Goal: Task Accomplishment & Management: Use online tool/utility

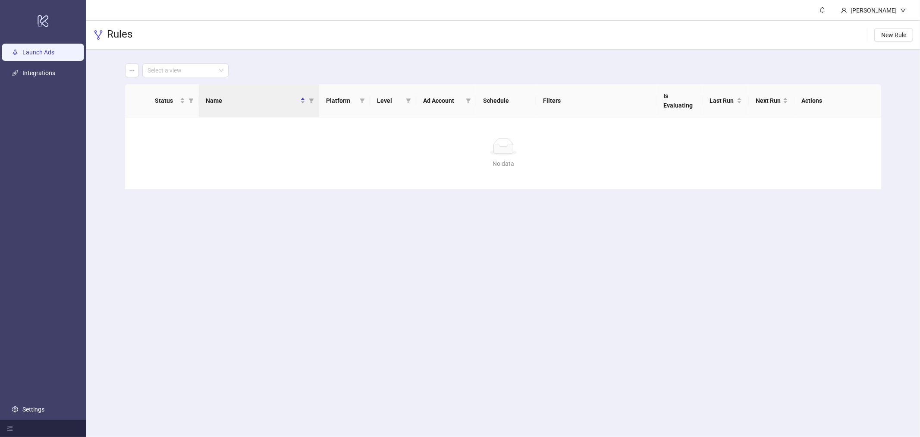
click at [37, 49] on link "Launch Ads" at bounding box center [38, 52] width 32 height 7
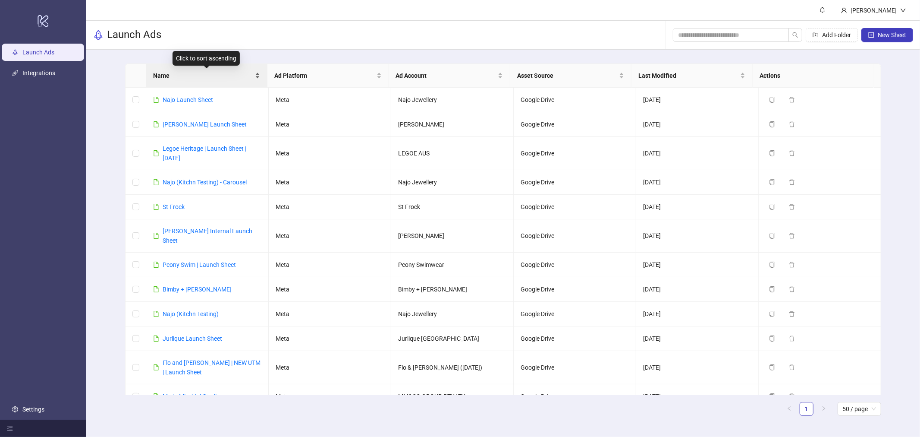
click at [211, 77] on span "Name" at bounding box center [203, 75] width 100 height 9
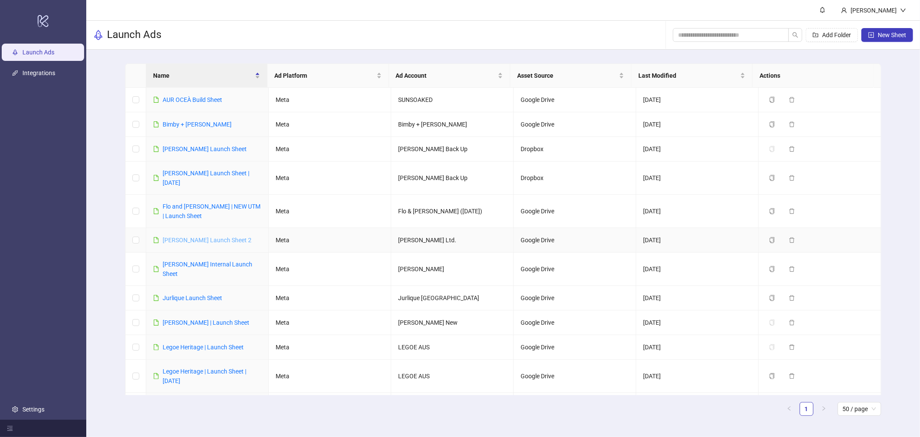
click at [209, 238] on link "[PERSON_NAME] Launch Sheet 2" at bounding box center [207, 239] width 89 height 7
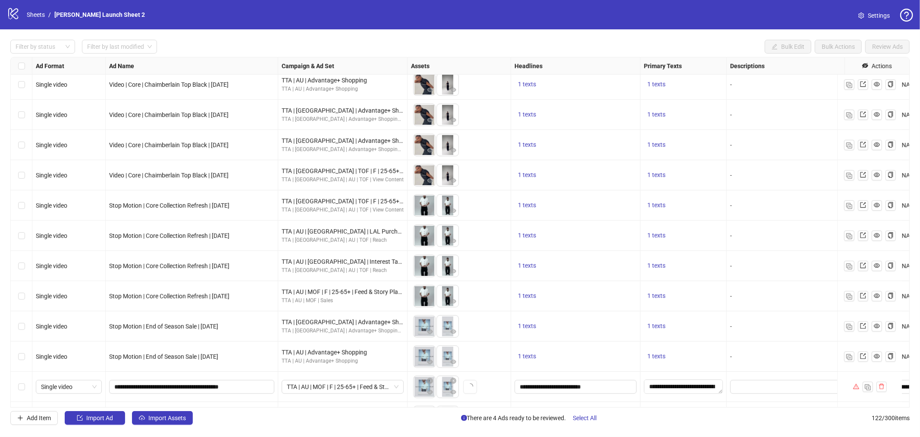
scroll to position [527, 0]
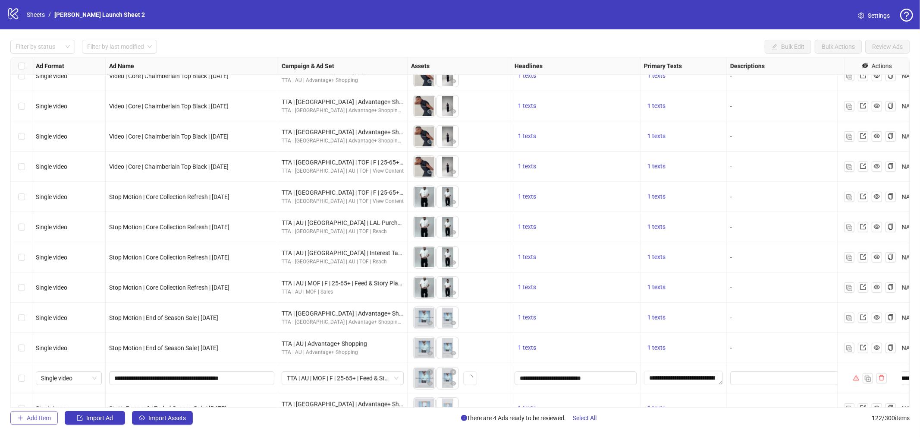
click at [38, 416] on span "Add Item" at bounding box center [39, 417] width 24 height 7
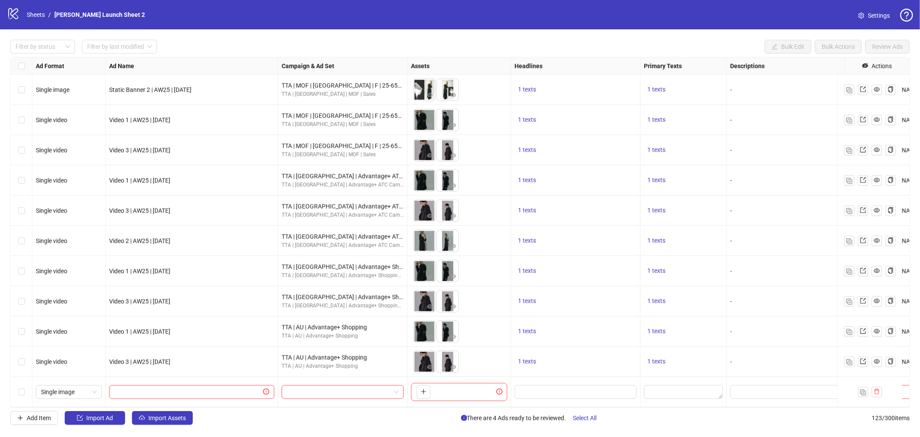
scroll to position [3390, 0]
click at [181, 387] on input "text" at bounding box center [187, 391] width 147 height 9
paste input "**********"
type input "**********"
click at [313, 385] on input "search" at bounding box center [339, 391] width 104 height 13
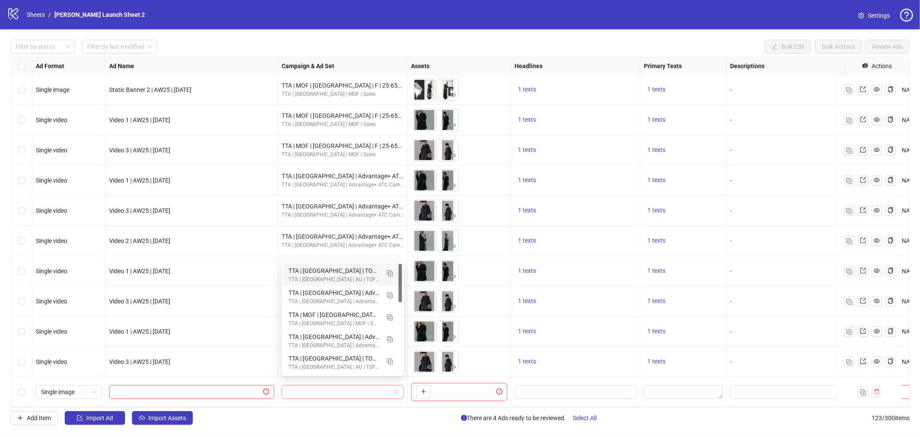
paste input "**********"
type input "**********"
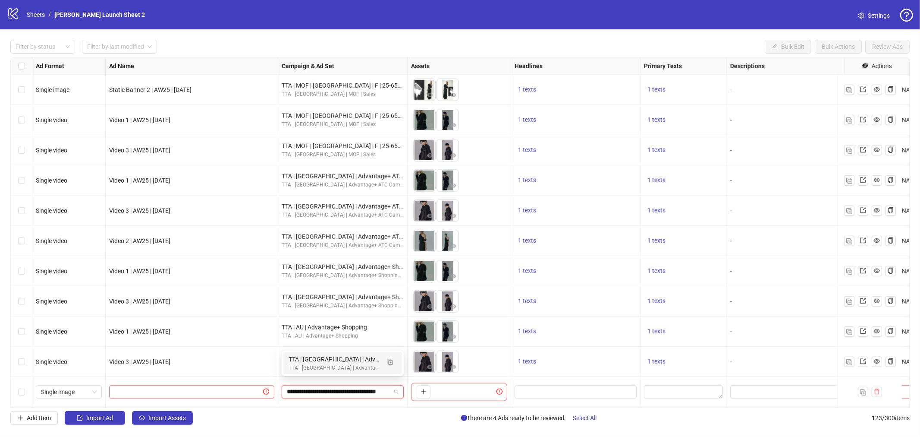
click at [333, 362] on div "TTA | [GEOGRAPHIC_DATA] | Advantage+ ATC Campaign Ad Set" at bounding box center [334, 358] width 91 height 9
click at [167, 387] on input "text" at bounding box center [187, 391] width 147 height 9
paste input "**********"
type input "**********"
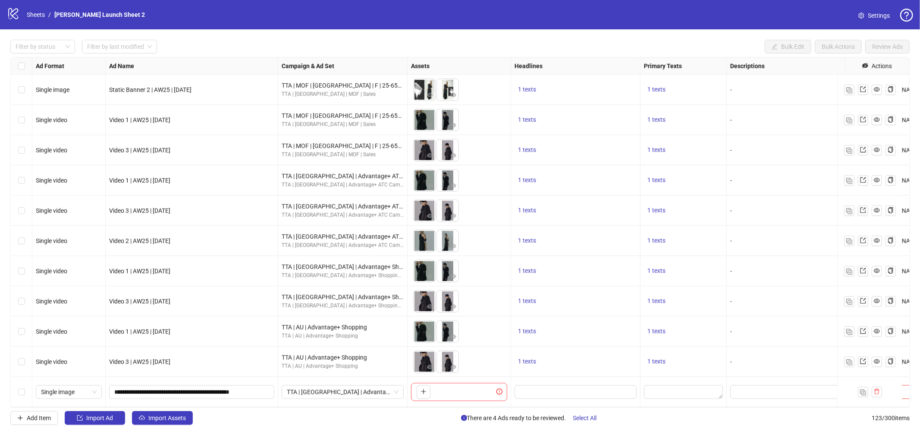
click at [262, 417] on div "Add Item Import Ad Import Assets There are 4 Ads ready to be reviewed. Select A…" at bounding box center [460, 418] width 900 height 14
click at [74, 387] on span "Single image" at bounding box center [69, 391] width 56 height 13
click at [73, 337] on div "Collection" at bounding box center [69, 339] width 52 height 9
click at [335, 414] on div "Add Item Import Ad Import Assets There are 4 Ads ready to be reviewed. Select A…" at bounding box center [460, 418] width 900 height 14
click at [178, 387] on input "**********" at bounding box center [190, 391] width 153 height 9
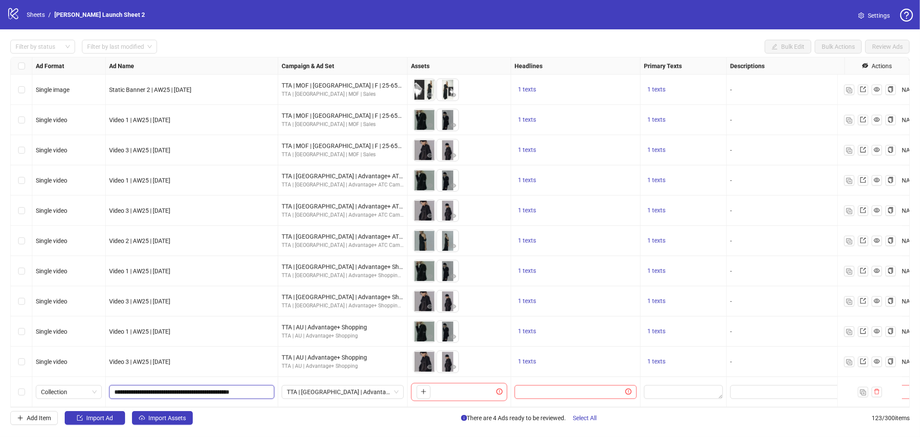
paste input "********"
type input "**********"
click at [246, 416] on div "Add Item Import Ad Import Assets There are 4 Ads ready to be reviewed. Select A…" at bounding box center [460, 418] width 900 height 14
click at [433, 385] on div "To pick up a draggable item, press the space bar. While dragging, use the arrow…" at bounding box center [459, 392] width 96 height 18
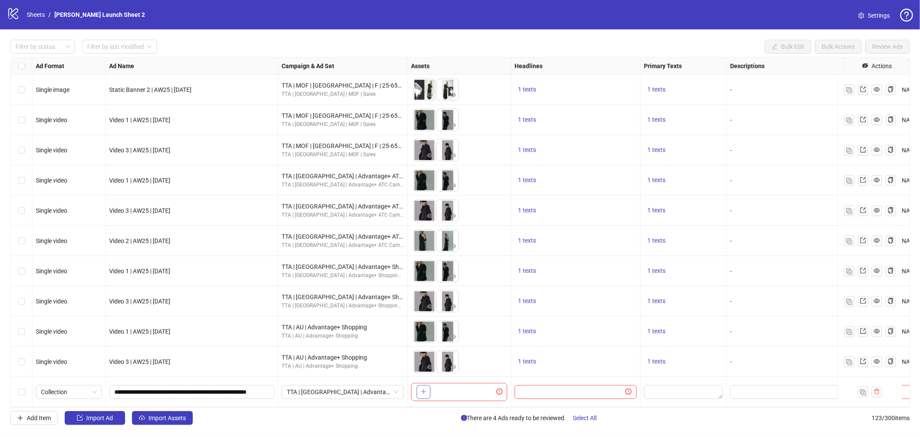
click at [430, 385] on button "button" at bounding box center [424, 392] width 14 height 14
click at [686, 385] on textarea "Edit values" at bounding box center [683, 392] width 79 height 14
click at [819, 425] on div "Filter by status Filter by last modified Bulk Edit Bulk Actions Review Ads Ad F…" at bounding box center [460, 232] width 920 height 406
drag, startPoint x: 591, startPoint y: 383, endPoint x: 596, endPoint y: 383, distance: 4.8
click at [591, 387] on input "Edit values" at bounding box center [572, 391] width 104 height 9
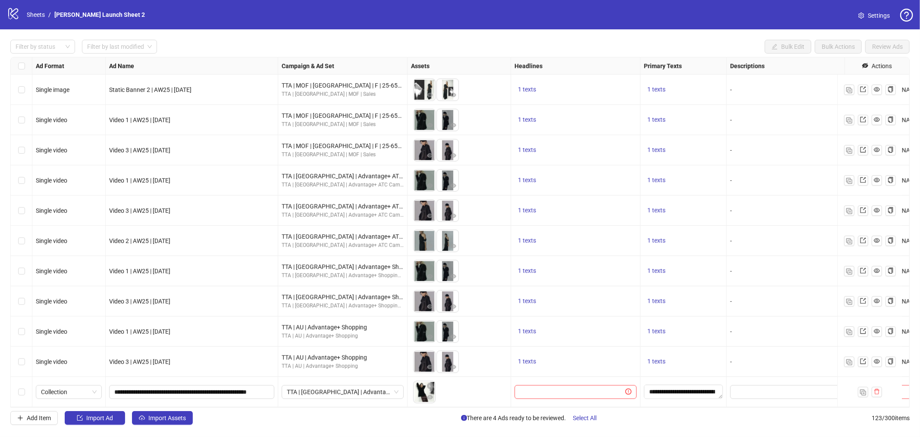
type input "**********"
click at [744, 424] on div "Add Item Import Ad Import Assets There are 4 Ads ready to be reviewed. Select A…" at bounding box center [460, 418] width 900 height 14
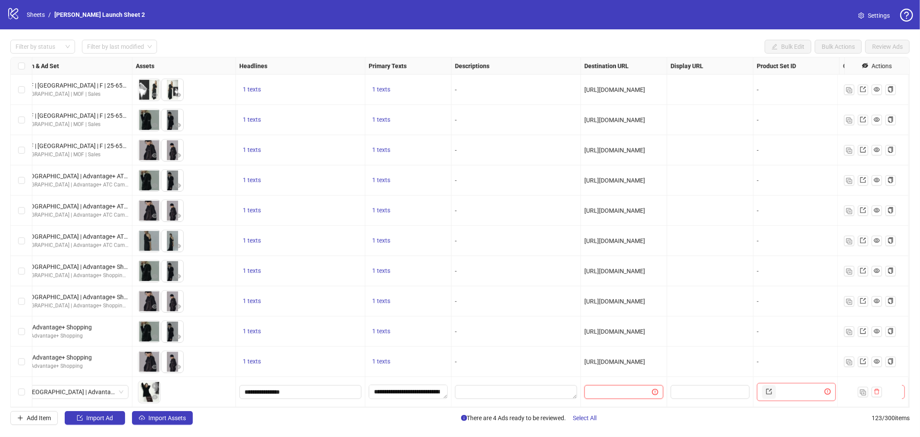
click at [613, 387] on input "text" at bounding box center [615, 391] width 50 height 9
paste input "**********"
type input "**********"
click at [676, 421] on div "Add Item Import Ad Import Assets There are 4 Ads ready to be reviewed. Select A…" at bounding box center [460, 418] width 900 height 14
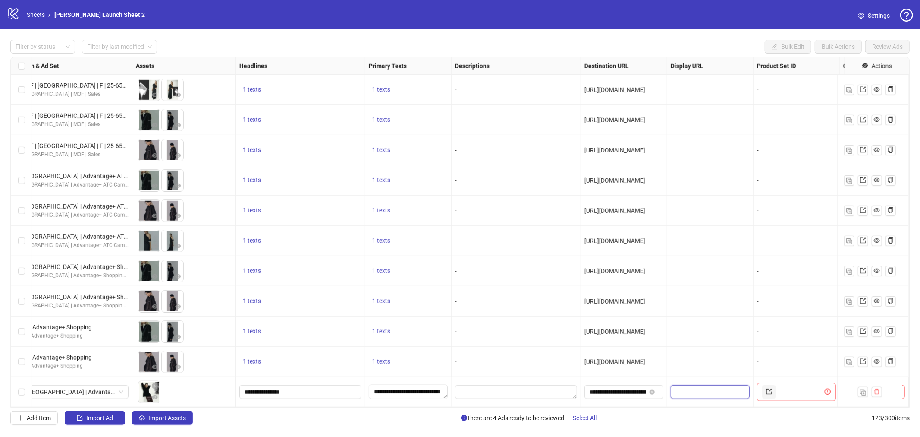
click at [709, 387] on input "text" at bounding box center [709, 391] width 67 height 9
click at [41, 414] on span "Add Item" at bounding box center [39, 417] width 24 height 7
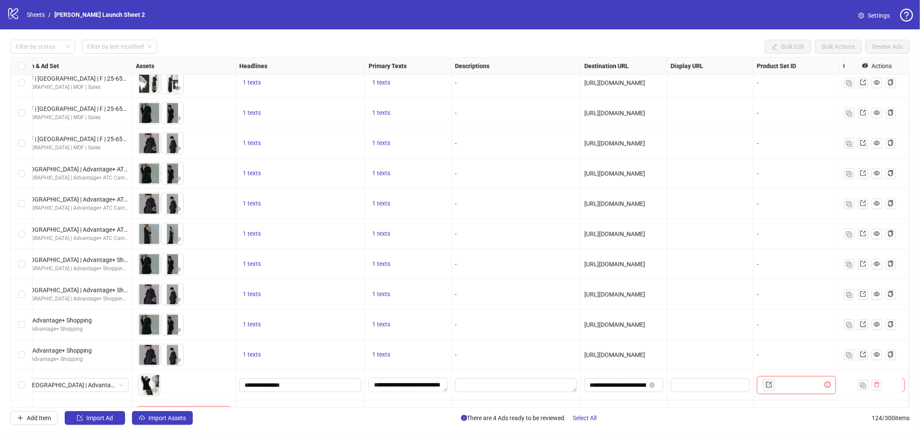
scroll to position [3420, 275]
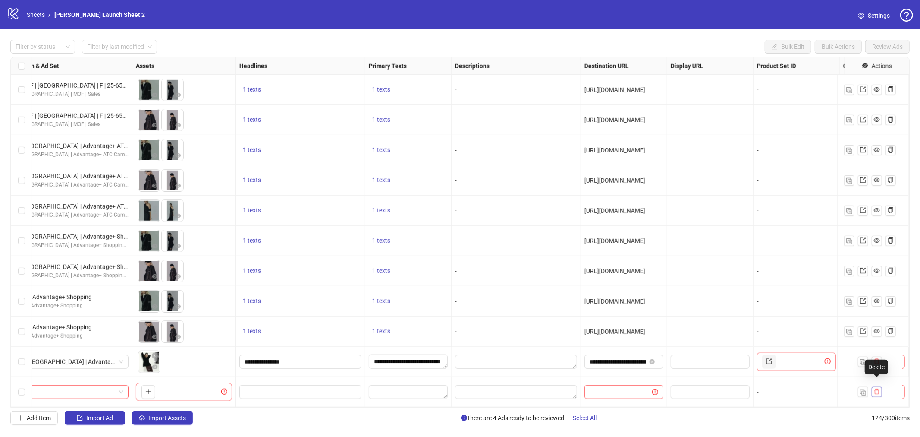
click at [880, 388] on icon "delete" at bounding box center [877, 391] width 6 height 6
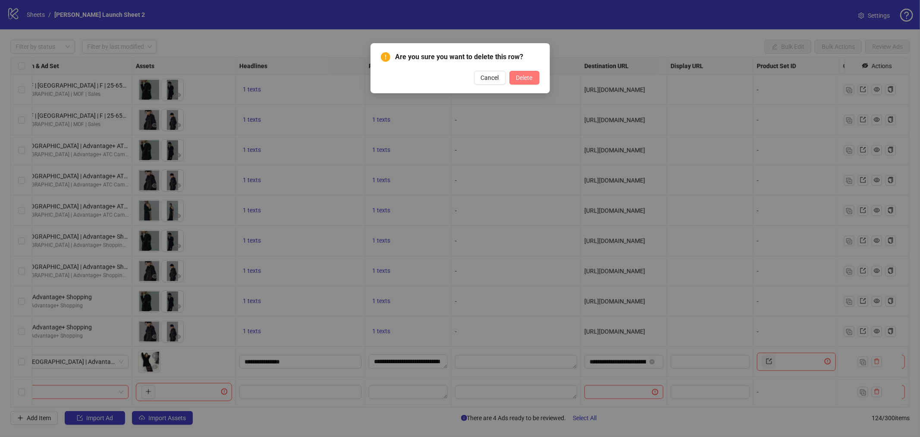
click at [529, 81] on span "Delete" at bounding box center [525, 77] width 16 height 7
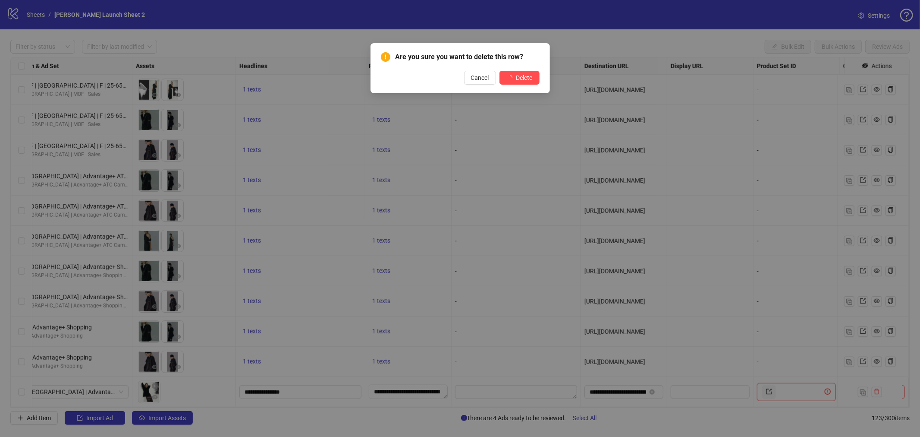
scroll to position [3390, 275]
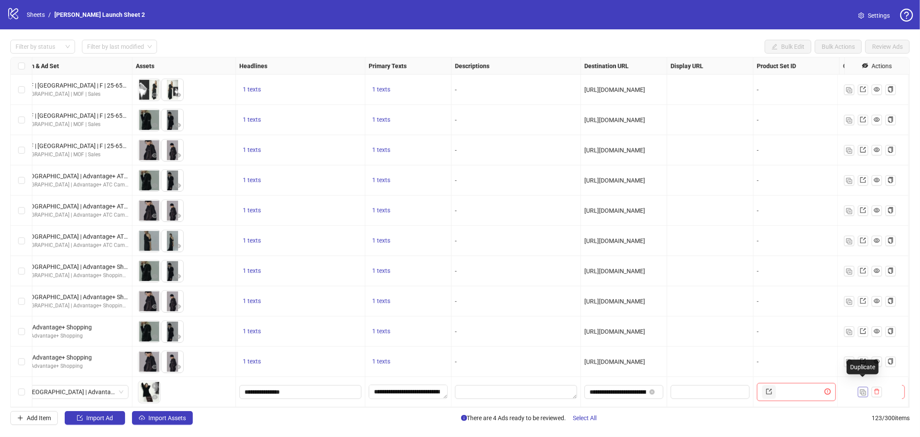
click at [866, 389] on img "button" at bounding box center [863, 392] width 6 height 6
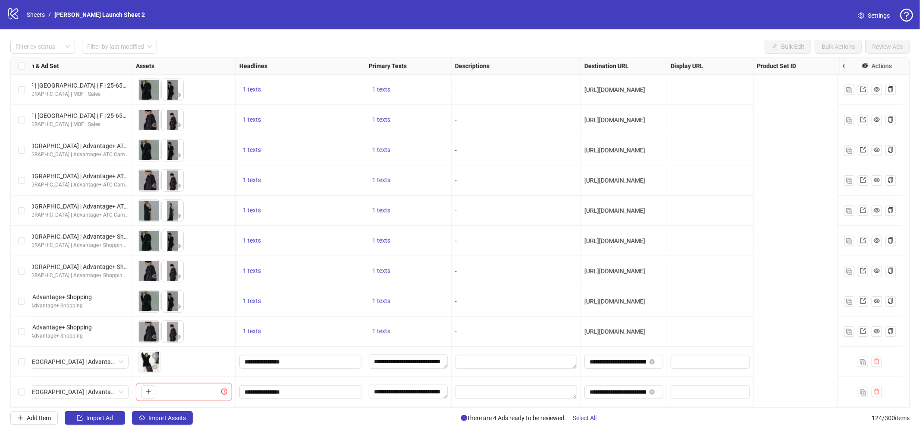
scroll to position [3420, 0]
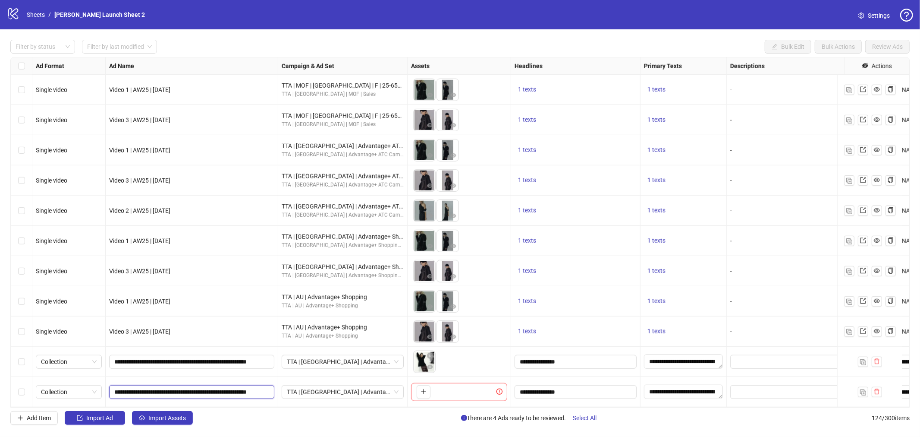
click at [249, 387] on input "**********" at bounding box center [190, 391] width 153 height 9
paste input "text"
type input "**********"
click at [278, 423] on div "Add Item Import Ad Import Assets There are 4 Ads ready to be reviewed. Select A…" at bounding box center [460, 418] width 900 height 14
click at [96, 386] on span "Collection" at bounding box center [69, 391] width 56 height 13
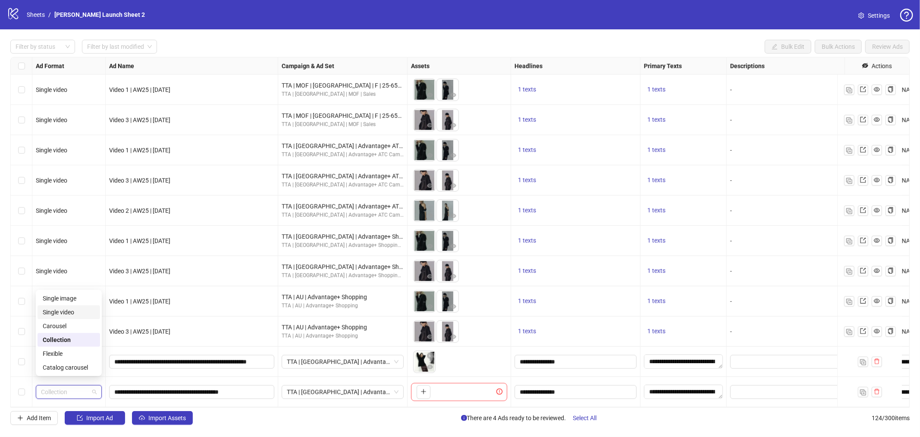
click at [70, 311] on div "Single video" at bounding box center [69, 311] width 52 height 9
click at [422, 388] on icon "plus" at bounding box center [424, 391] width 6 height 6
click at [665, 389] on textarea "**********" at bounding box center [683, 391] width 79 height 14
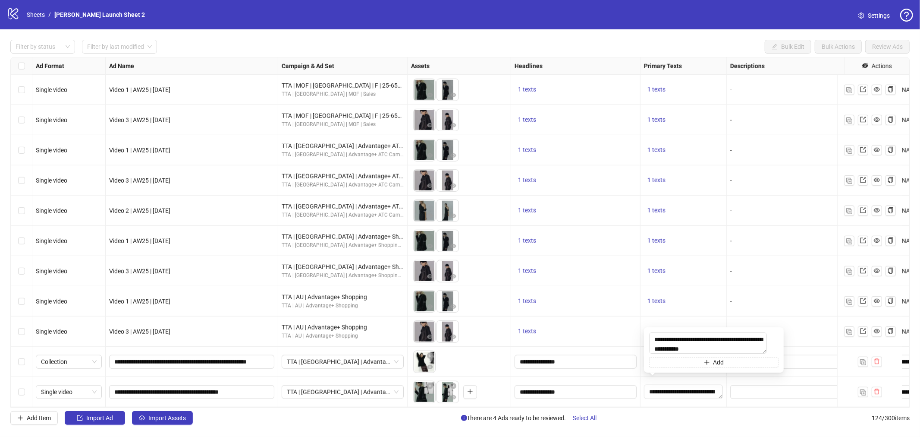
click at [683, 413] on div "Add Item Import Ad Import Assets There are 4 Ads ready to be reviewed. Select A…" at bounding box center [460, 418] width 900 height 14
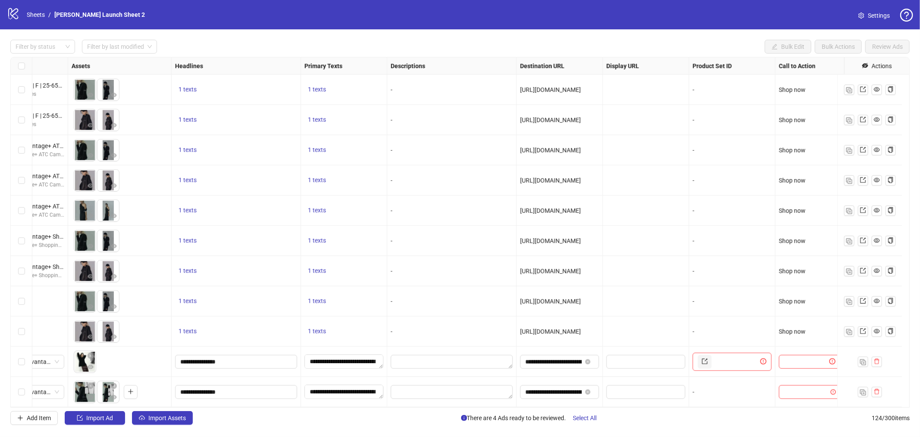
scroll to position [3420, 347]
click at [802, 388] on input "search" at bounding box center [807, 391] width 44 height 13
type input "****"
click at [797, 370] on div "Shop now" at bounding box center [803, 366] width 48 height 9
click at [879, 358] on icon "delete" at bounding box center [877, 361] width 6 height 6
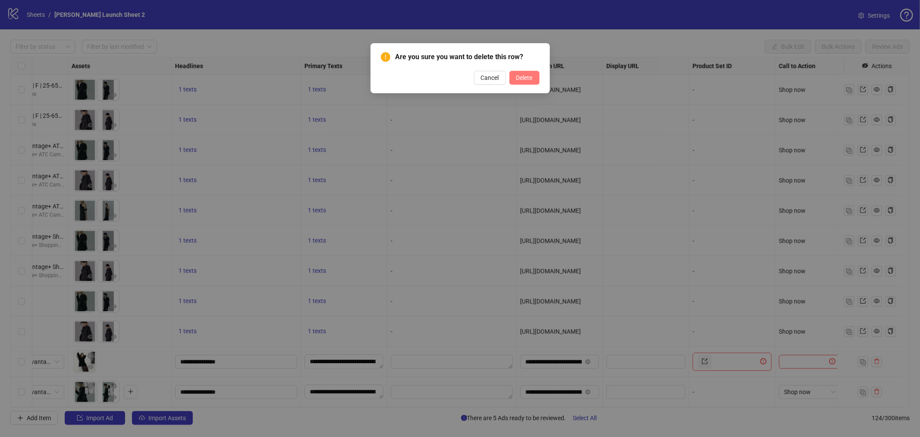
click at [531, 78] on span "Delete" at bounding box center [525, 77] width 16 height 7
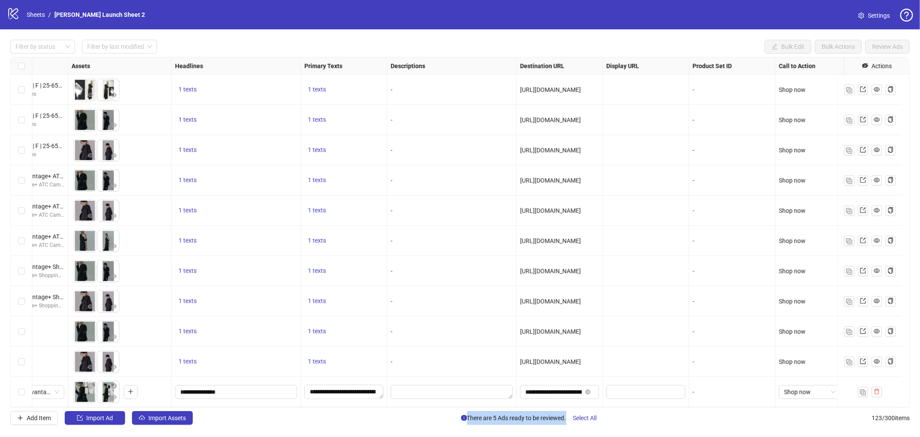
drag, startPoint x: 804, startPoint y: 408, endPoint x: 876, endPoint y: 405, distance: 72.6
click at [876, 405] on div "Filter by status Filter by last modified Bulk Edit Bulk Actions Review Ads Ad F…" at bounding box center [460, 232] width 920 height 406
click at [862, 389] on img "button" at bounding box center [863, 392] width 6 height 6
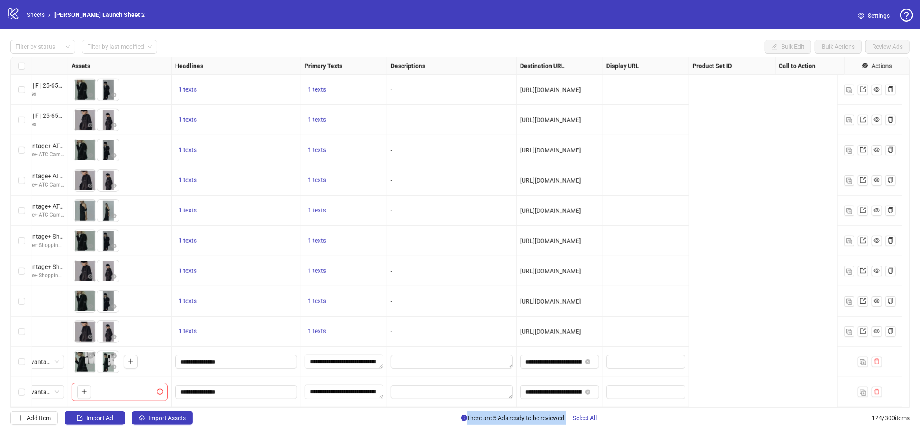
scroll to position [3420, 0]
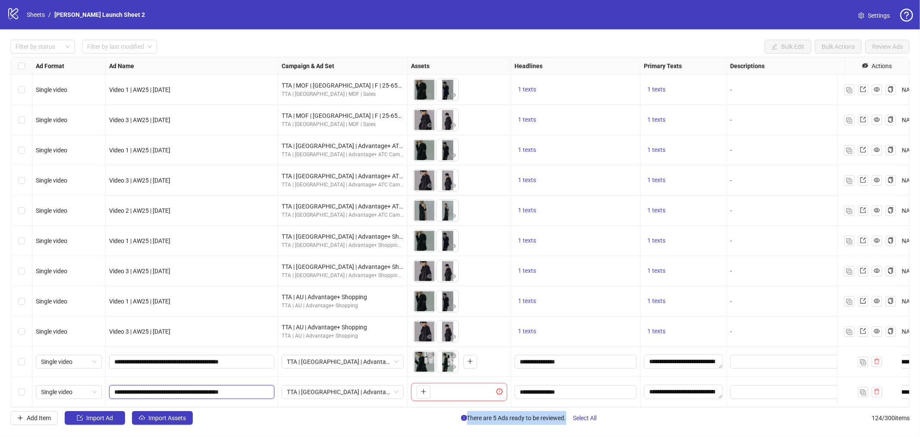
click at [192, 387] on input "**********" at bounding box center [190, 391] width 153 height 9
paste input "**********"
type input "**********"
click at [280, 428] on div "Filter by status Filter by last modified Bulk Edit Bulk Actions Review Ads Ad F…" at bounding box center [460, 232] width 920 height 406
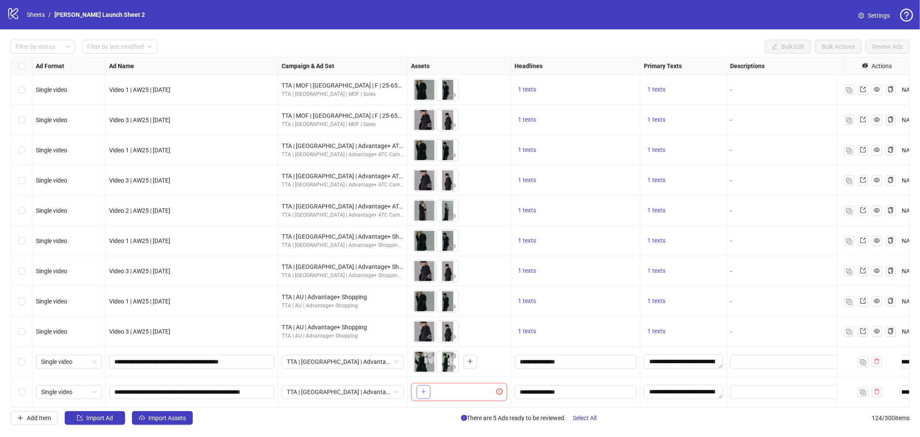
click at [425, 390] on button "button" at bounding box center [424, 392] width 14 height 14
click at [76, 385] on span "Single video" at bounding box center [69, 391] width 56 height 13
click at [62, 301] on div "Single image" at bounding box center [69, 297] width 52 height 9
drag, startPoint x: 448, startPoint y: 387, endPoint x: 435, endPoint y: 387, distance: 13.4
click at [435, 387] on ul at bounding box center [436, 392] width 47 height 22
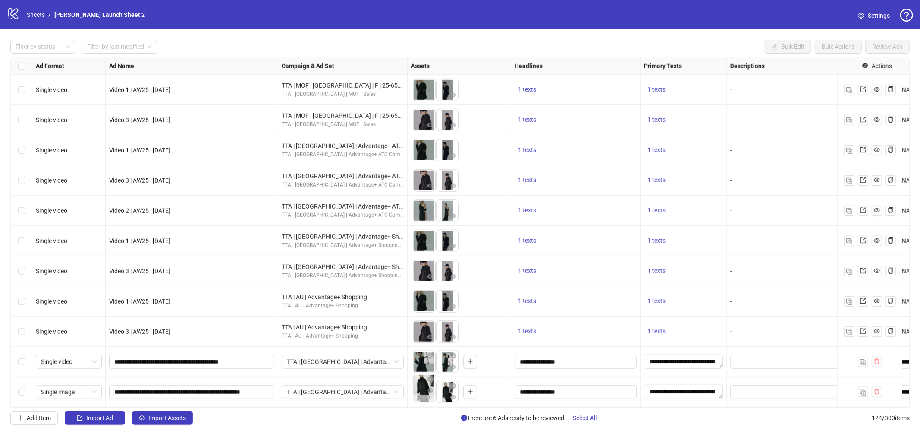
drag, startPoint x: 446, startPoint y: 381, endPoint x: 425, endPoint y: 381, distance: 20.7
click at [425, 381] on body "logo/logo-mobile Sheets / [PERSON_NAME] Launch Sheet 2 Settings Filter by statu…" at bounding box center [460, 218] width 920 height 437
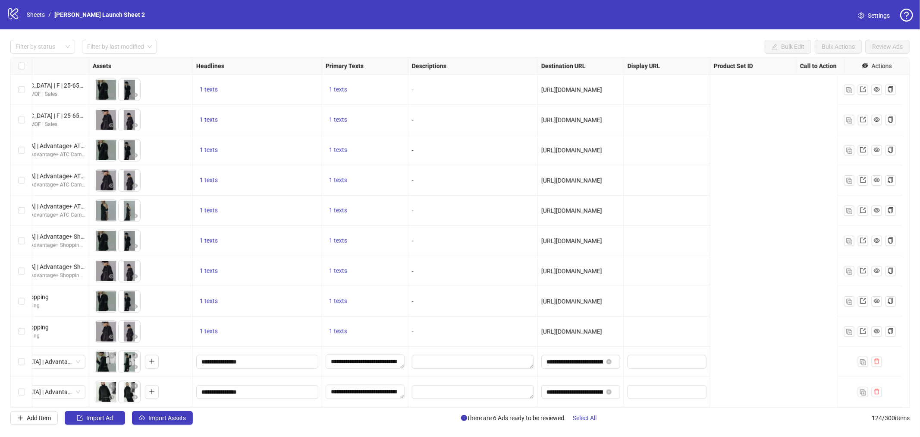
scroll to position [3420, 0]
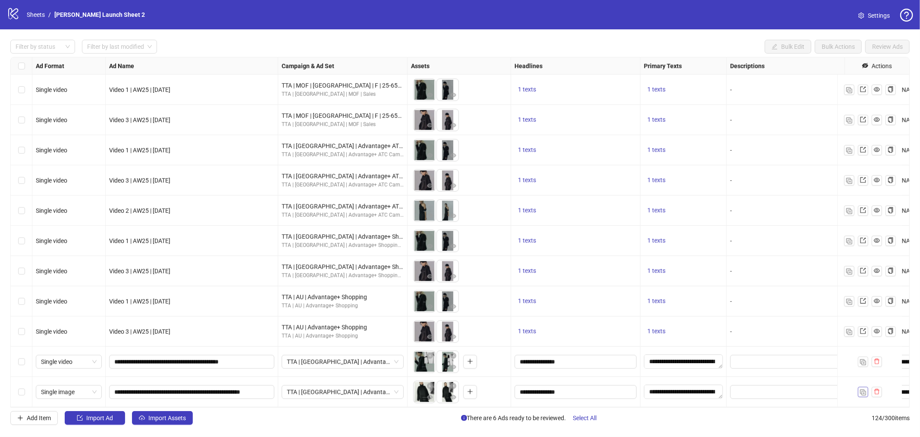
click at [862, 389] on img "button" at bounding box center [863, 392] width 6 height 6
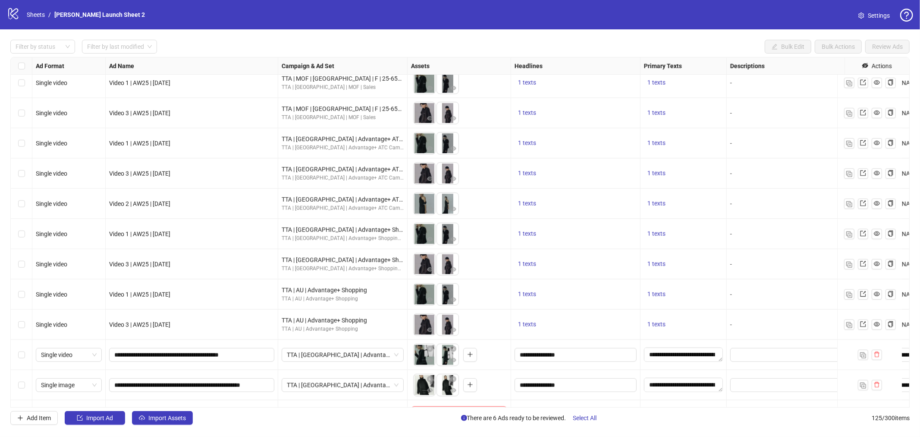
scroll to position [3450, 0]
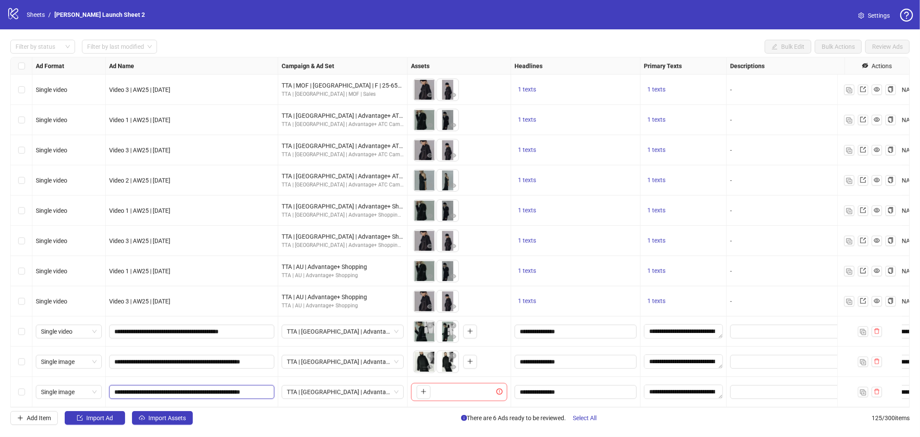
click at [156, 388] on input "**********" at bounding box center [190, 391] width 153 height 9
paste input "text"
type input "**********"
click at [278, 416] on div "Add Item Import Ad Import Assets There are 6 Ads ready to be reviewed. Select A…" at bounding box center [460, 418] width 900 height 14
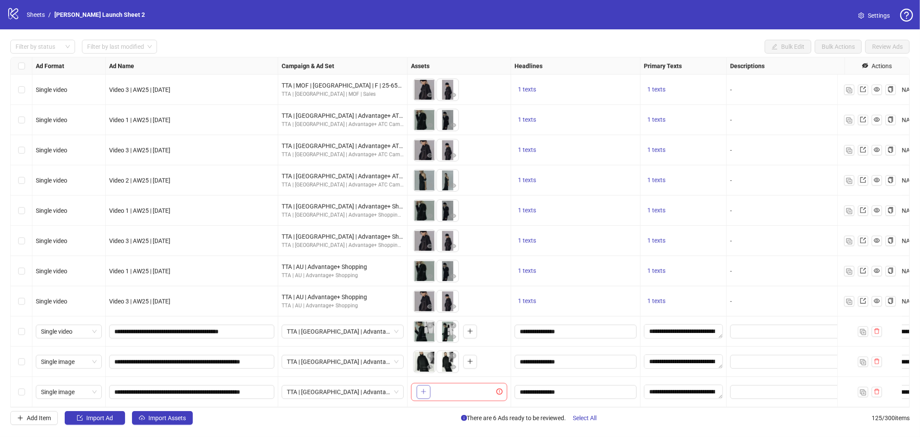
click at [425, 388] on button "button" at bounding box center [424, 392] width 14 height 14
drag, startPoint x: 444, startPoint y: 379, endPoint x: 438, endPoint y: 380, distance: 5.7
click at [419, 380] on body "logo/logo-mobile Sheets / [PERSON_NAME] Launch Sheet 2 Settings Filter by statu…" at bounding box center [460, 218] width 920 height 437
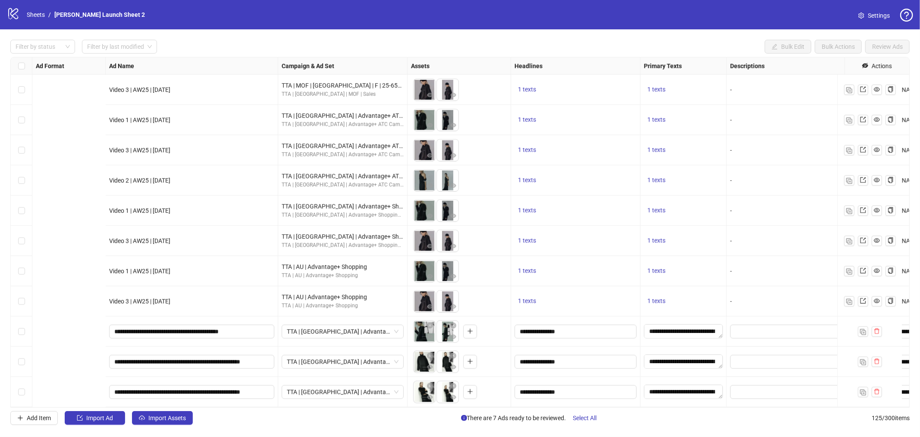
scroll to position [3450, 347]
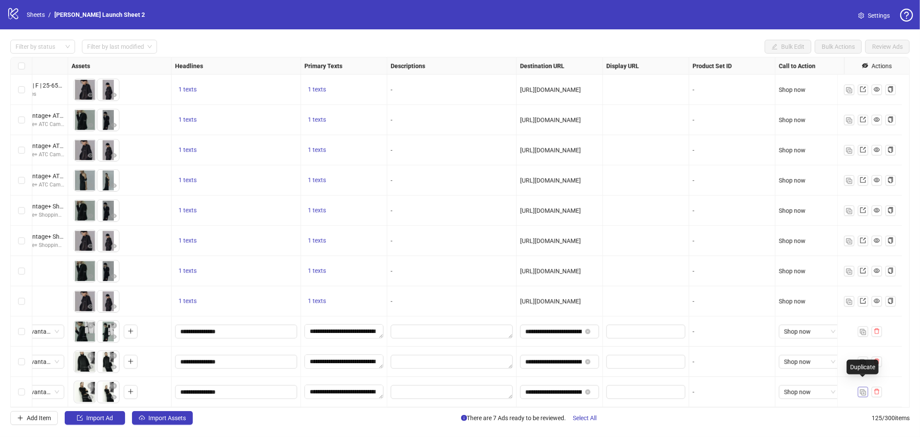
click at [865, 389] on img "button" at bounding box center [863, 392] width 6 height 6
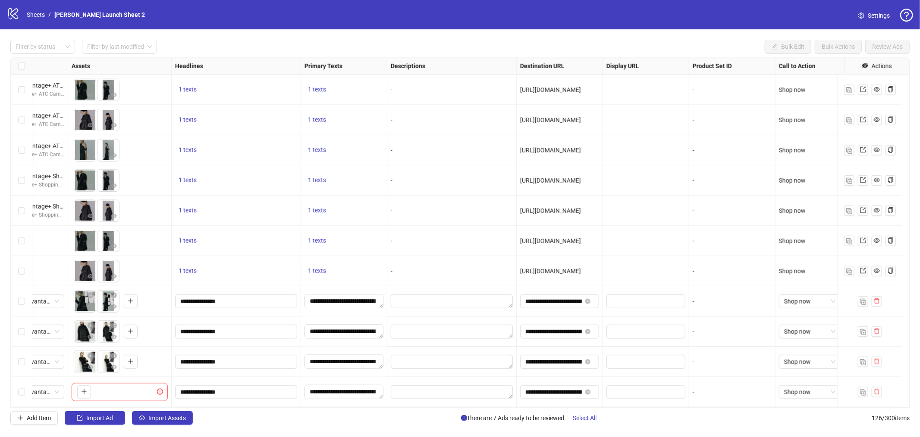
scroll to position [3481, 0]
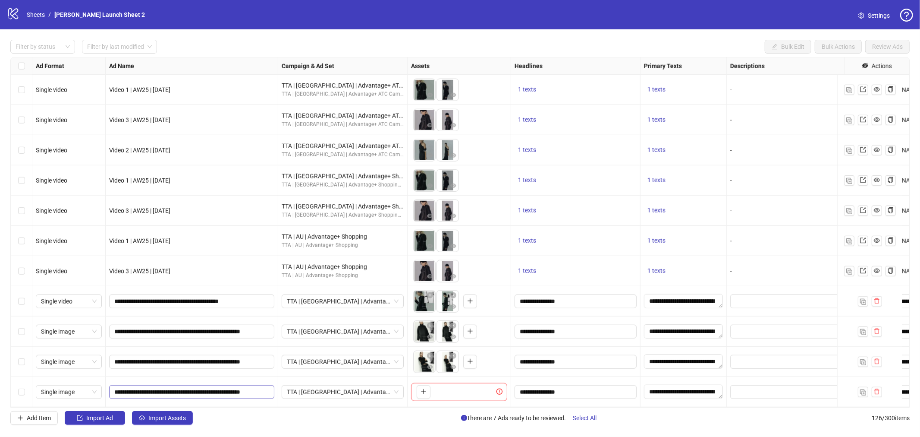
click at [179, 377] on div "**********" at bounding box center [192, 392] width 173 height 30
click at [182, 387] on input "**********" at bounding box center [190, 391] width 153 height 9
paste input "text"
type input "**********"
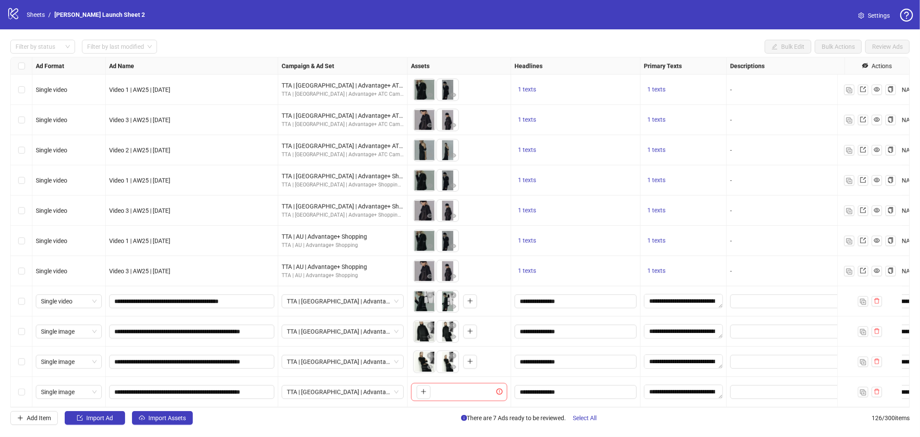
click at [242, 422] on div "Add Item Import Ad Import Assets There are 7 Ads ready to be reviewed. Select A…" at bounding box center [460, 418] width 900 height 14
click at [424, 389] on icon "plus" at bounding box center [423, 391] width 0 height 5
drag, startPoint x: 441, startPoint y: 386, endPoint x: 404, endPoint y: 383, distance: 36.8
click at [404, 383] on body "logo/logo-mobile Sheets / [PERSON_NAME] Launch Sheet 2 Settings Filter by statu…" at bounding box center [460, 218] width 920 height 437
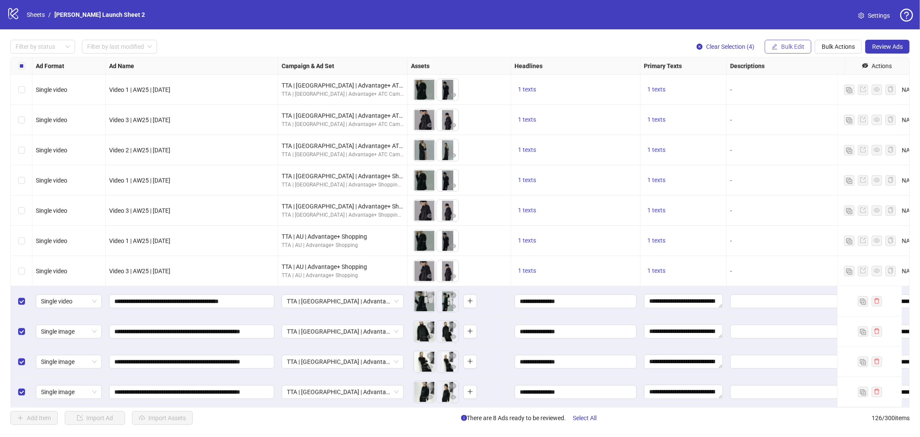
click at [792, 46] on span "Bulk Edit" at bounding box center [792, 46] width 23 height 7
click at [788, 150] on span "Destination URL" at bounding box center [796, 146] width 51 height 9
click at [728, 83] on input "**********" at bounding box center [761, 83] width 112 height 9
click at [822, 106] on icon "check" at bounding box center [824, 106] width 6 height 6
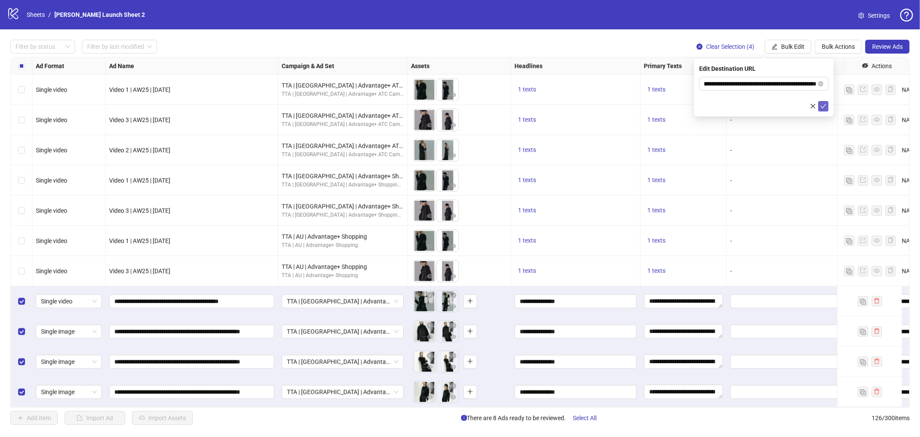
scroll to position [0, 0]
click at [726, 436] on div "logo/logo-mobile Sheets / [PERSON_NAME] Launch Sheet 2 Settings Filter by statu…" at bounding box center [460, 218] width 920 height 437
click at [831, 39] on div "Filter by status Filter by last modified Clear Selection (4) Bulk Edit Bulk Act…" at bounding box center [460, 232] width 920 height 406
click at [830, 49] on span "Bulk Actions" at bounding box center [838, 46] width 33 height 7
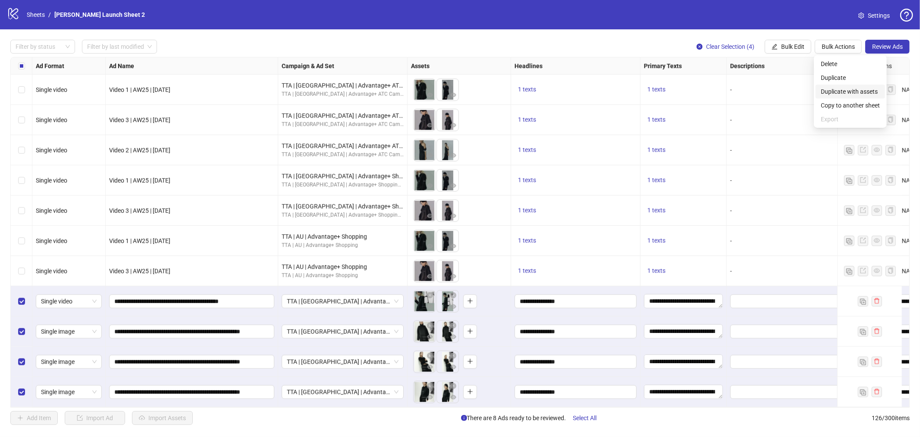
click at [836, 96] on li "Duplicate with assets" at bounding box center [850, 92] width 69 height 14
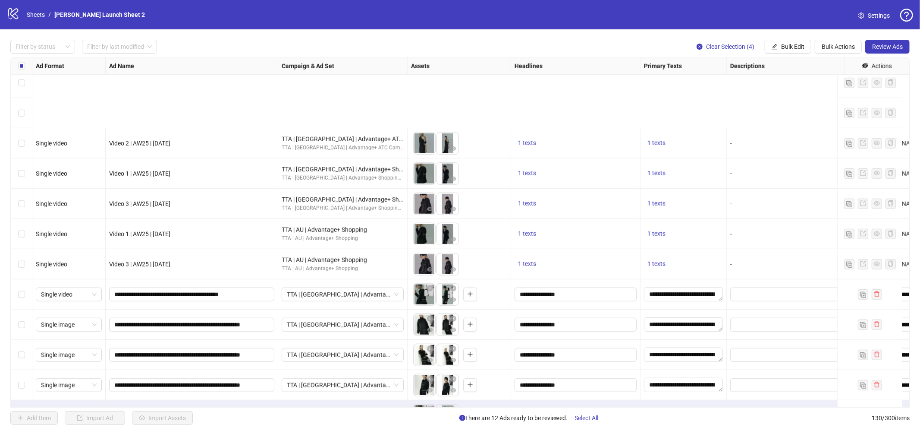
scroll to position [3601, 0]
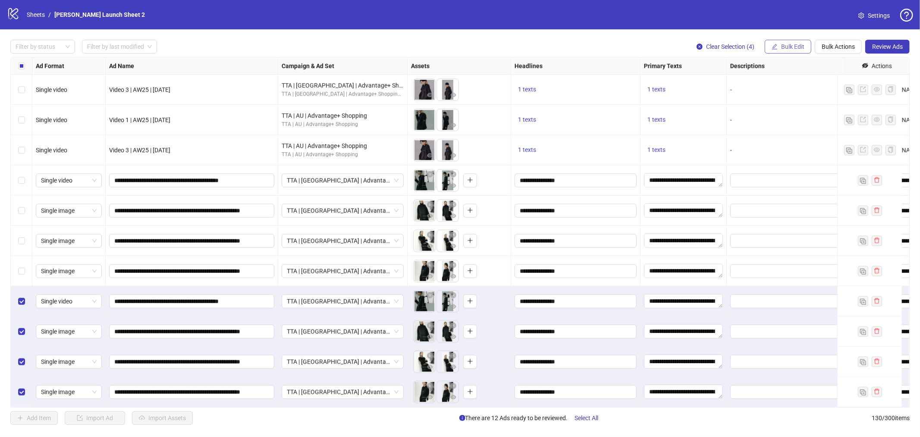
click at [803, 45] on span "Bulk Edit" at bounding box center [792, 46] width 23 height 7
click at [783, 94] on span "Campaign & Ad Set" at bounding box center [796, 91] width 51 height 9
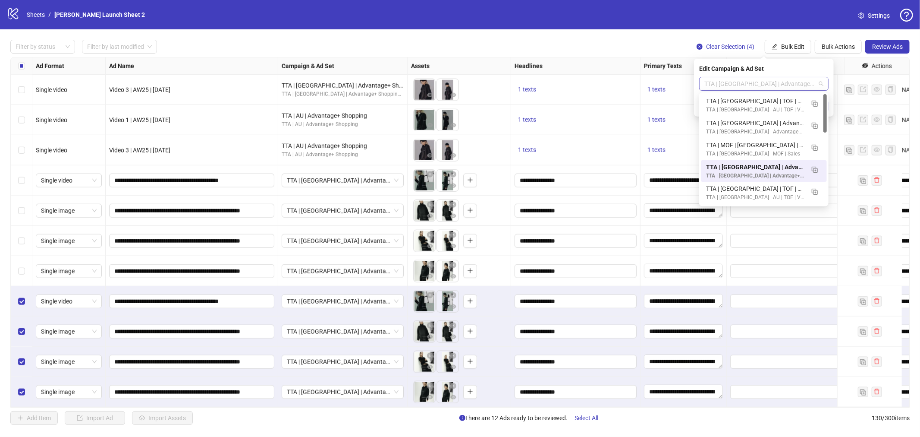
click at [757, 87] on span "TTA | [GEOGRAPHIC_DATA] | Advantage+ ATC Campaign Ad Set" at bounding box center [764, 83] width 119 height 13
paste input "**********"
type input "**********"
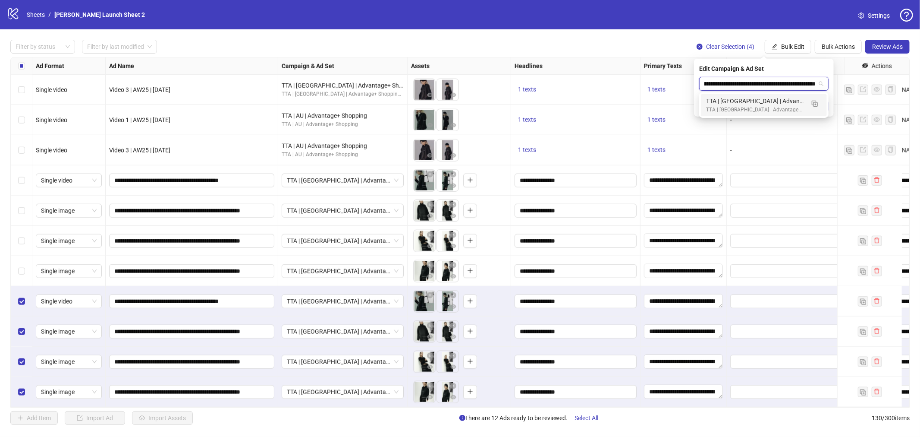
click at [754, 101] on div "TTA | [GEOGRAPHIC_DATA] | Advantage+ Shopping Ad Set (Lookalikes 2% of High Val…" at bounding box center [755, 100] width 98 height 9
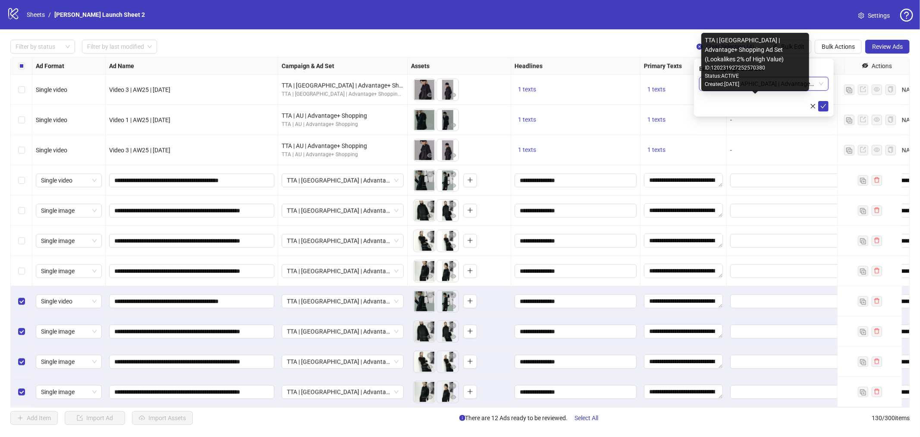
scroll to position [0, 0]
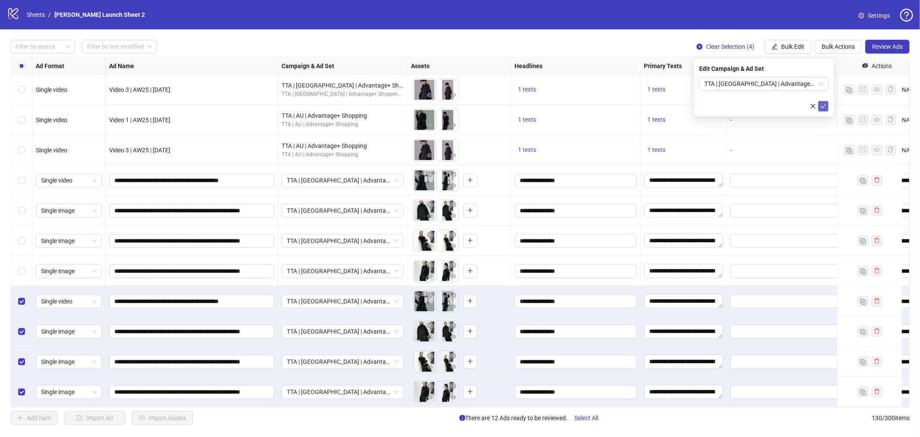
click at [822, 104] on icon "check" at bounding box center [824, 106] width 6 height 6
click at [839, 48] on span "Bulk Actions" at bounding box center [838, 46] width 33 height 7
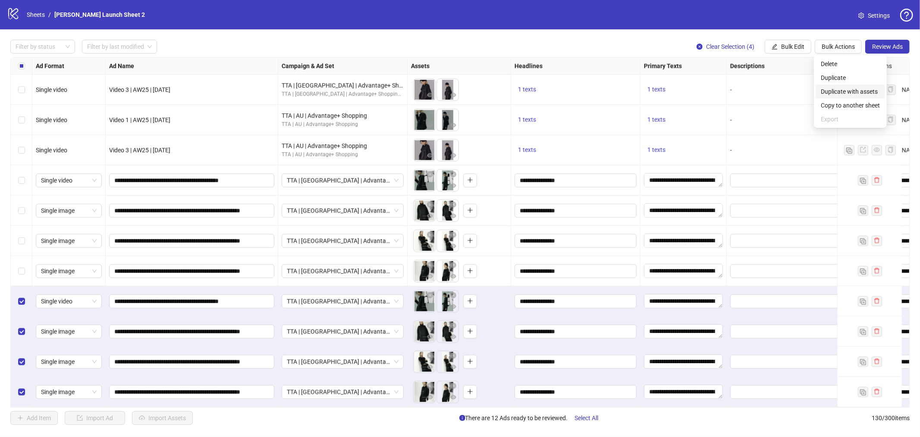
click at [829, 92] on span "Duplicate with assets" at bounding box center [850, 91] width 59 height 9
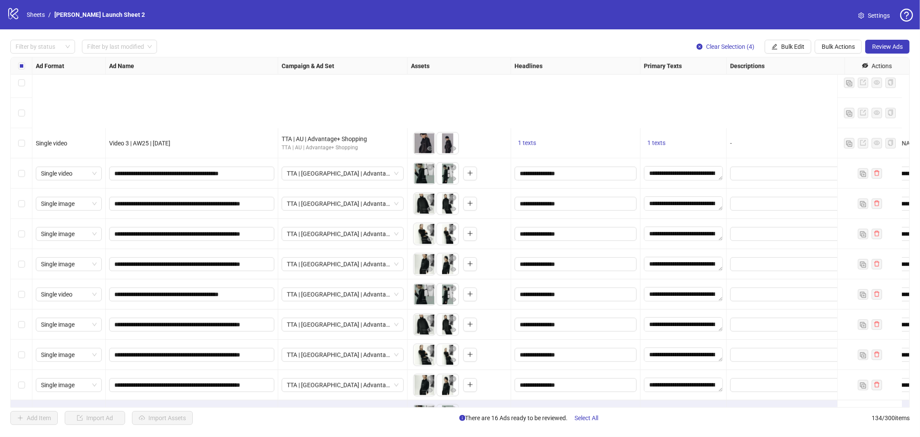
scroll to position [3722, 0]
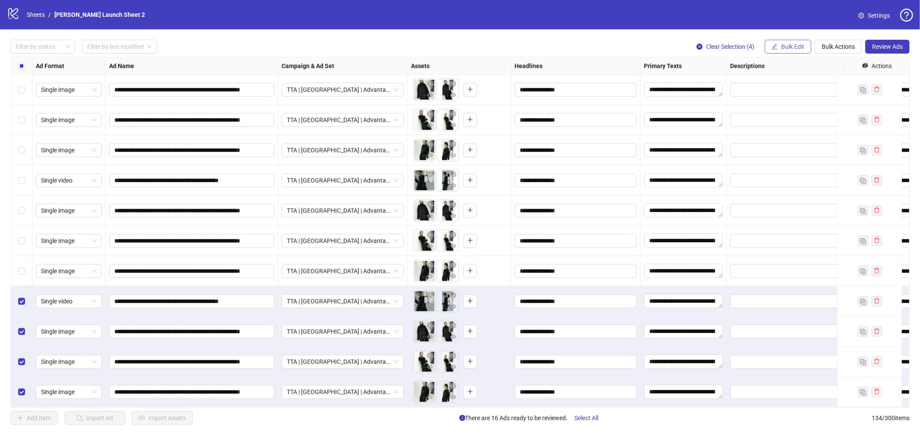
click at [792, 44] on span "Bulk Edit" at bounding box center [792, 46] width 23 height 7
click at [786, 91] on span "Campaign & Ad Set" at bounding box center [796, 91] width 51 height 9
click at [744, 84] on span "TTA | [GEOGRAPHIC_DATA] | Advantage+ Shopping Ad Set (Lookalikes 2% of High Val…" at bounding box center [764, 83] width 119 height 13
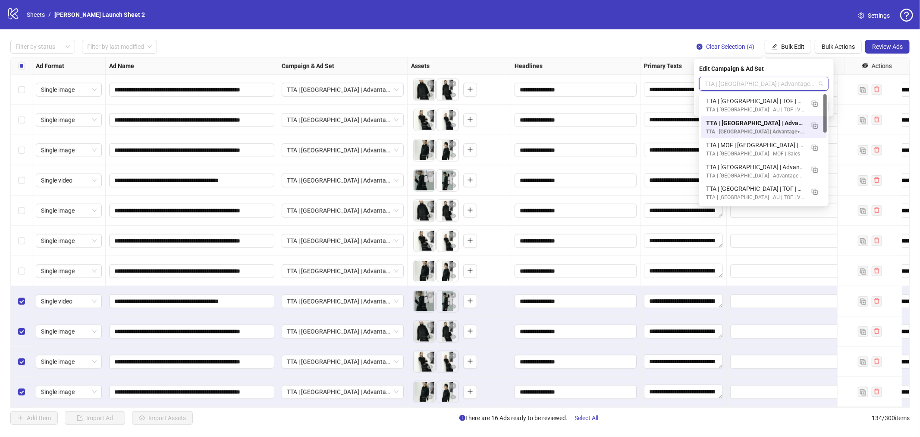
paste input "**********"
type input "**********"
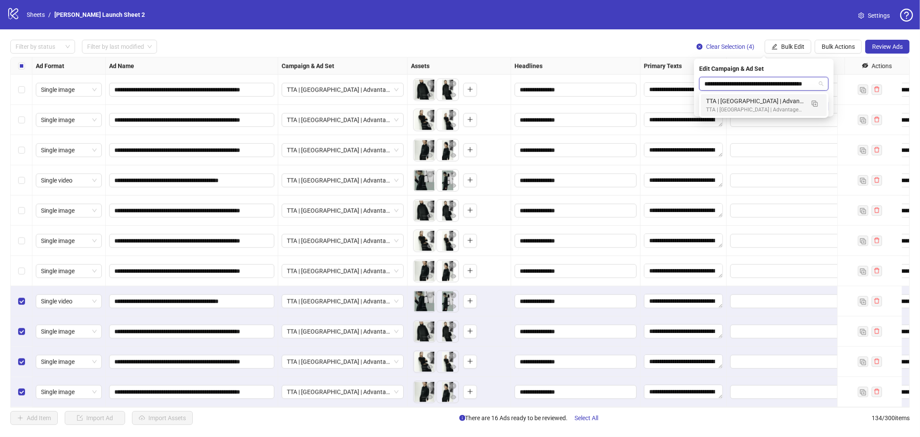
scroll to position [0, 16]
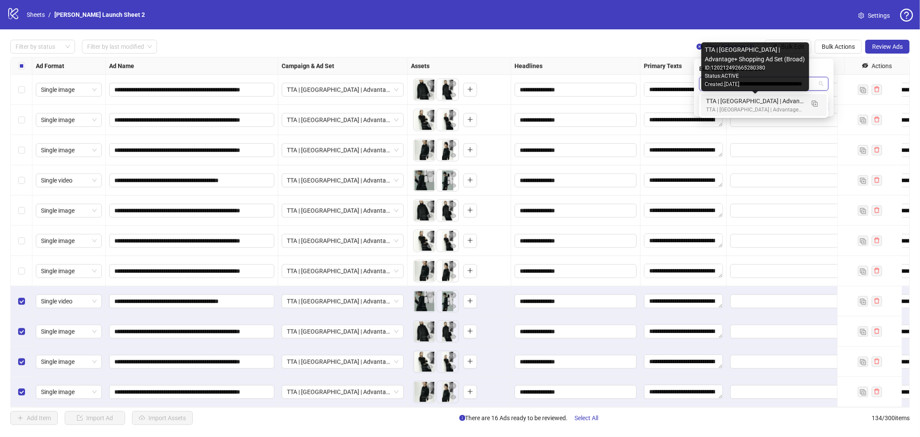
click at [744, 98] on div "TTA | [GEOGRAPHIC_DATA] | Advantage+ Shopping Ad Set (Broad)" at bounding box center [755, 100] width 98 height 9
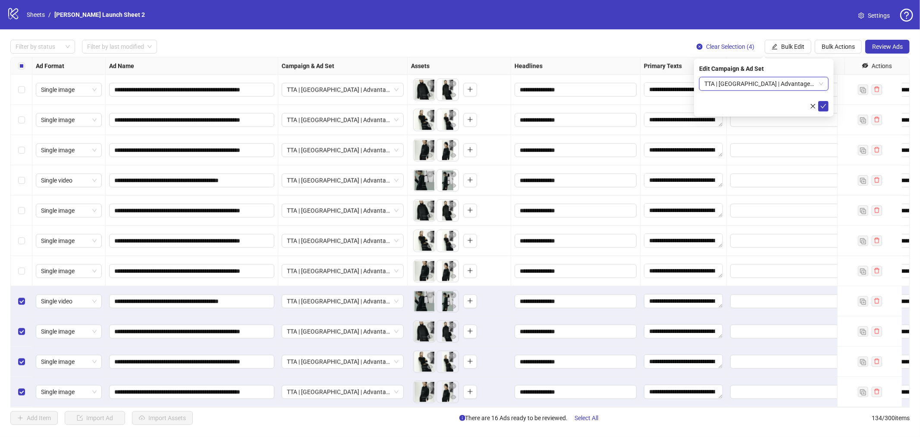
click at [822, 112] on div "Edit Campaign & Ad Set TTA | [GEOGRAPHIC_DATA] | Advantage+ Shopping Ad Set (Br…" at bounding box center [764, 88] width 140 height 58
click at [823, 105] on icon "check" at bounding box center [824, 106] width 6 height 6
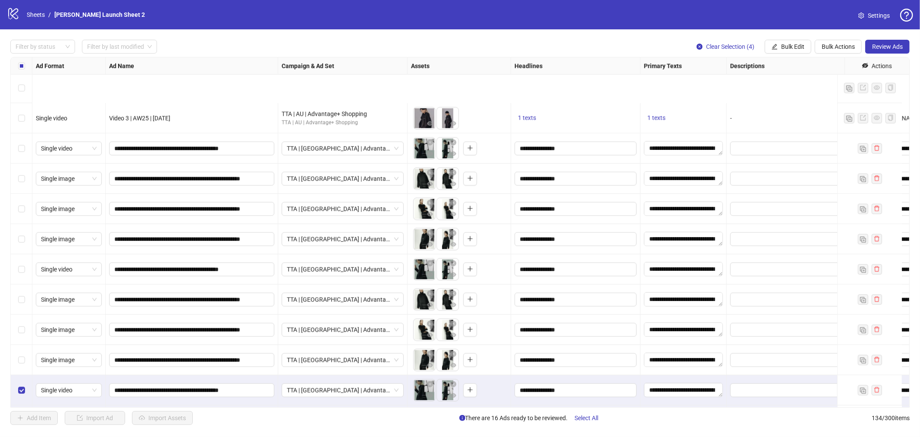
scroll to position [3722, 0]
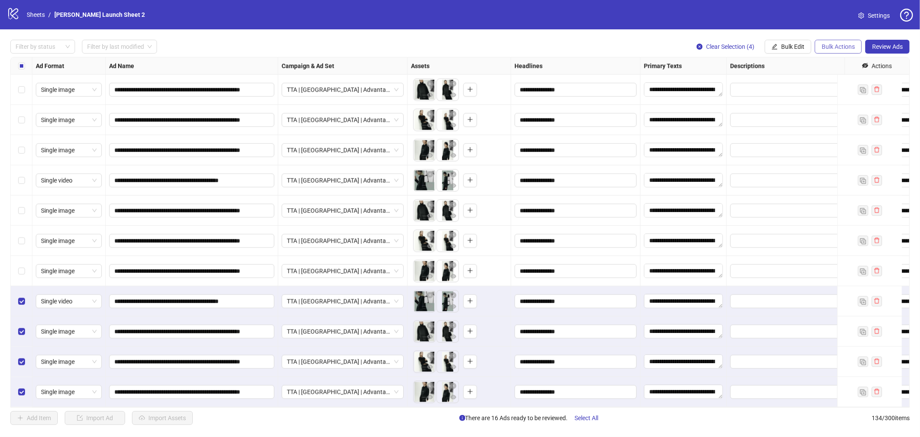
click at [838, 46] on span "Bulk Actions" at bounding box center [838, 46] width 33 height 7
click at [839, 92] on span "Duplicate with assets" at bounding box center [850, 91] width 59 height 9
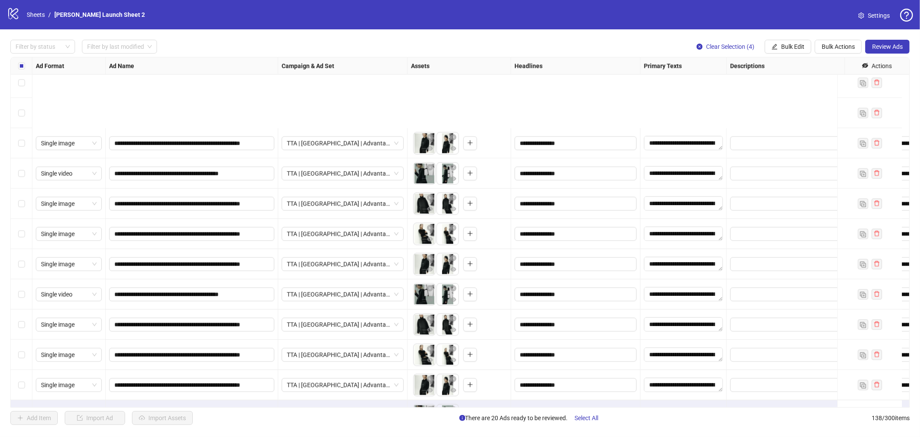
scroll to position [3843, 0]
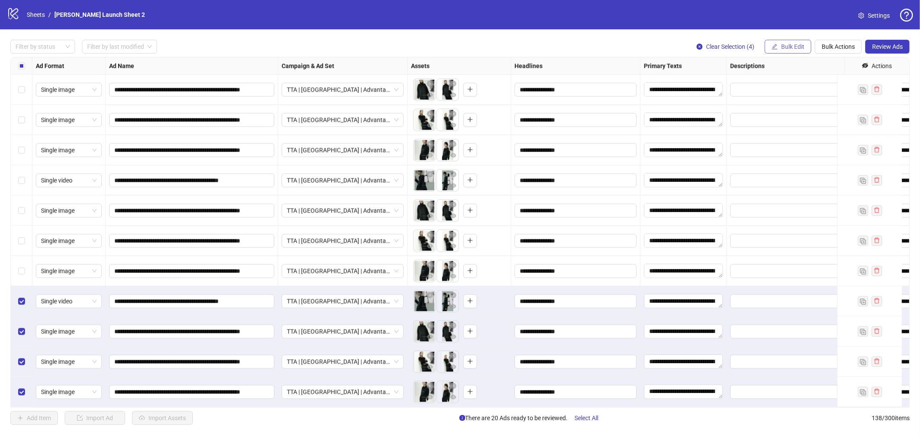
click at [791, 46] on span "Bulk Edit" at bounding box center [792, 46] width 23 height 7
click at [795, 92] on span "Campaign & Ad Set" at bounding box center [796, 91] width 51 height 9
click at [729, 81] on span "TTA | [GEOGRAPHIC_DATA] | Advantage+ Shopping Ad Set (Broad)" at bounding box center [764, 83] width 119 height 13
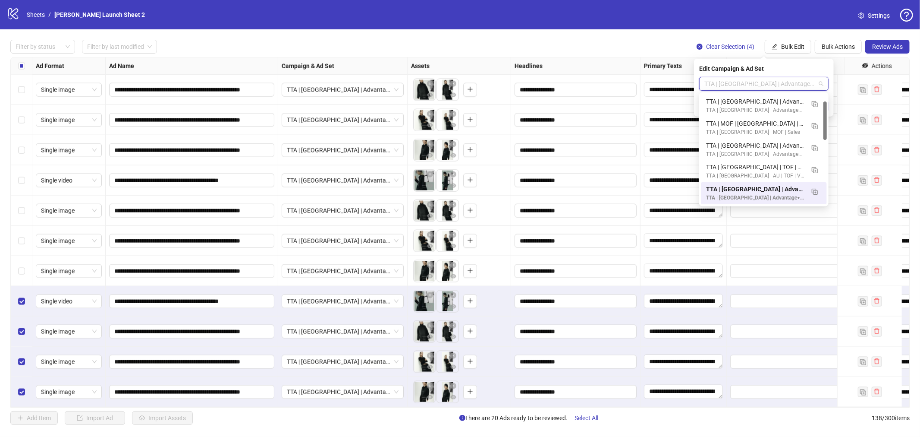
paste input "**********"
type input "**********"
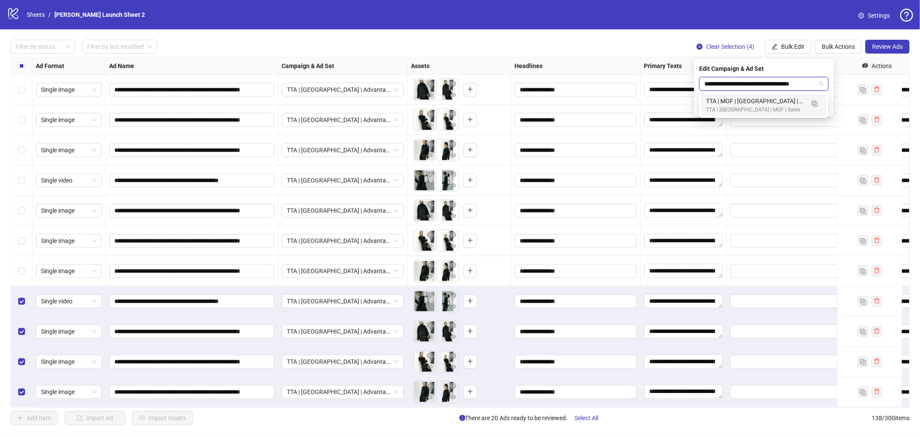
click at [737, 105] on div "TTA | MOF | [GEOGRAPHIC_DATA] | F | 25-65+ | [DATE]" at bounding box center [755, 100] width 98 height 9
click at [825, 102] on button "submit" at bounding box center [824, 106] width 10 height 10
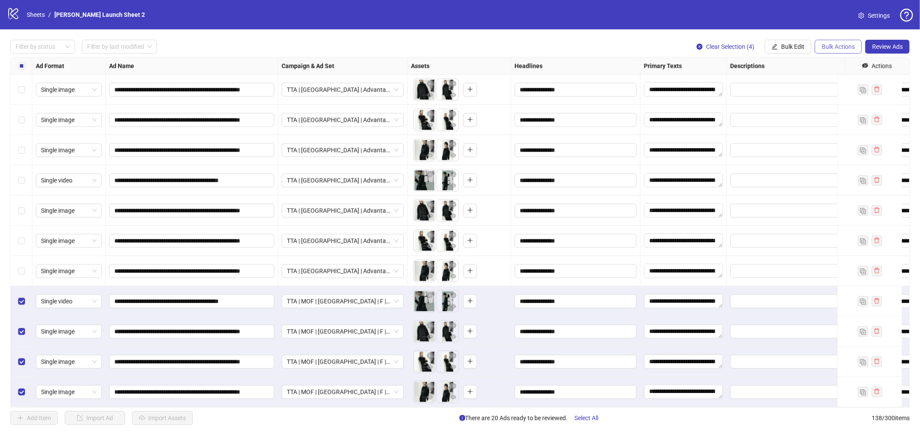
click at [835, 45] on span "Bulk Actions" at bounding box center [838, 46] width 33 height 7
click at [834, 91] on span "Duplicate with assets" at bounding box center [850, 91] width 59 height 9
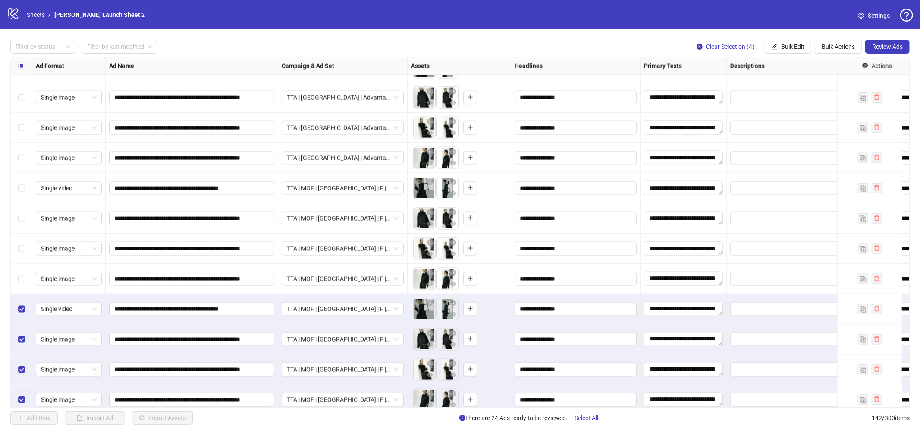
scroll to position [3964, 0]
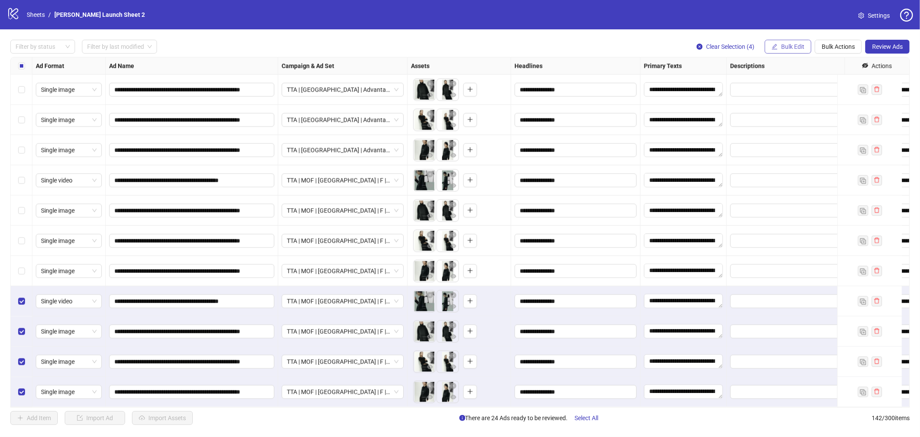
click at [797, 45] on span "Bulk Edit" at bounding box center [792, 46] width 23 height 7
click at [779, 95] on span "Campaign & Ad Set" at bounding box center [796, 91] width 51 height 9
click at [725, 81] on span "TTA | MOF | [GEOGRAPHIC_DATA] | F | 25-65+ | [DATE]" at bounding box center [764, 83] width 119 height 13
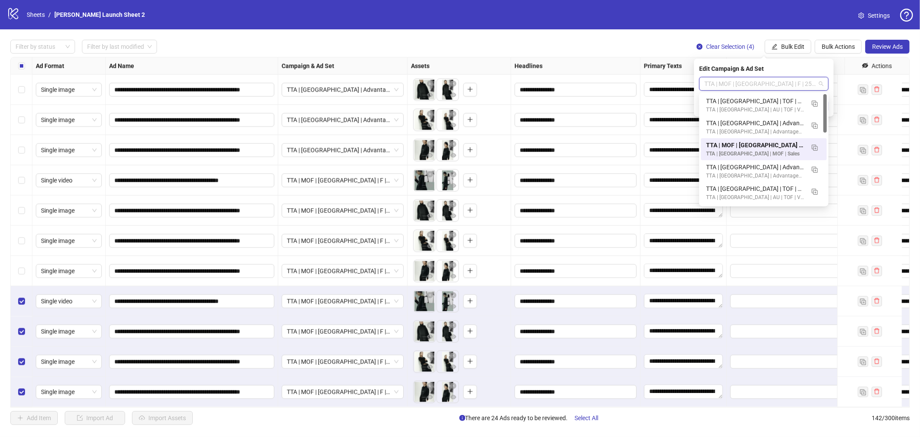
paste input "**********"
type input "**********"
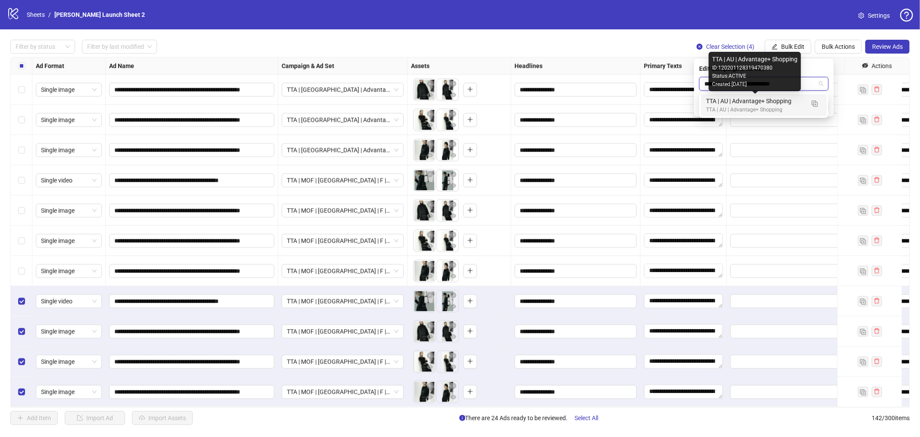
click at [739, 101] on div "TTA | AU | Advantage+ Shopping" at bounding box center [755, 100] width 98 height 9
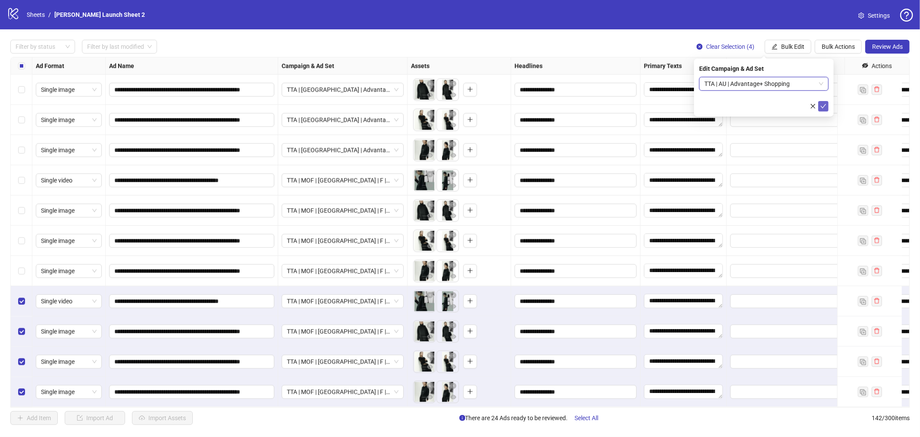
click at [825, 104] on icon "check" at bounding box center [824, 106] width 6 height 6
click at [834, 46] on span "Bulk Actions" at bounding box center [838, 46] width 33 height 7
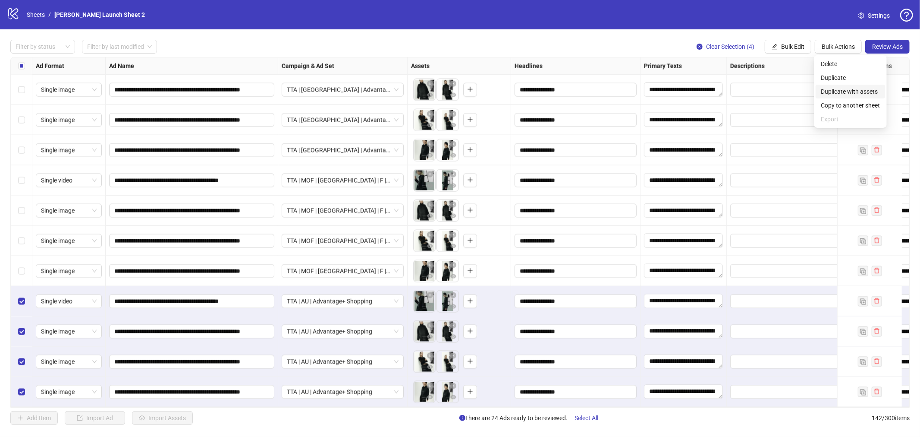
click at [832, 89] on span "Duplicate with assets" at bounding box center [850, 91] width 59 height 9
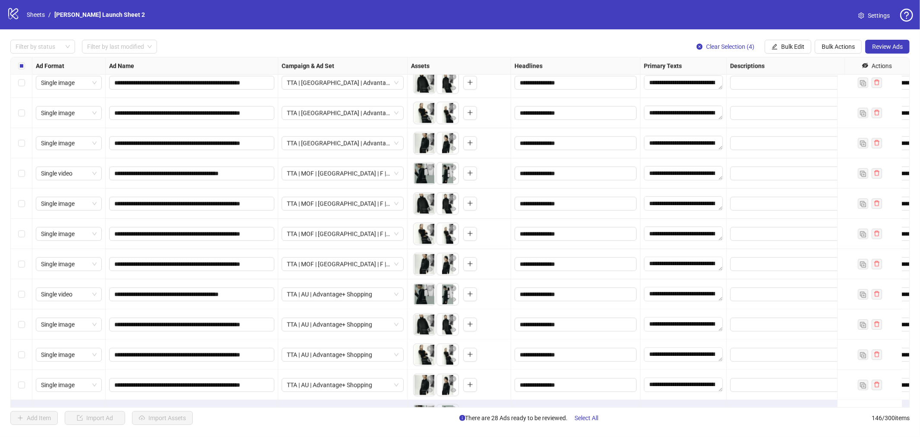
scroll to position [4085, 0]
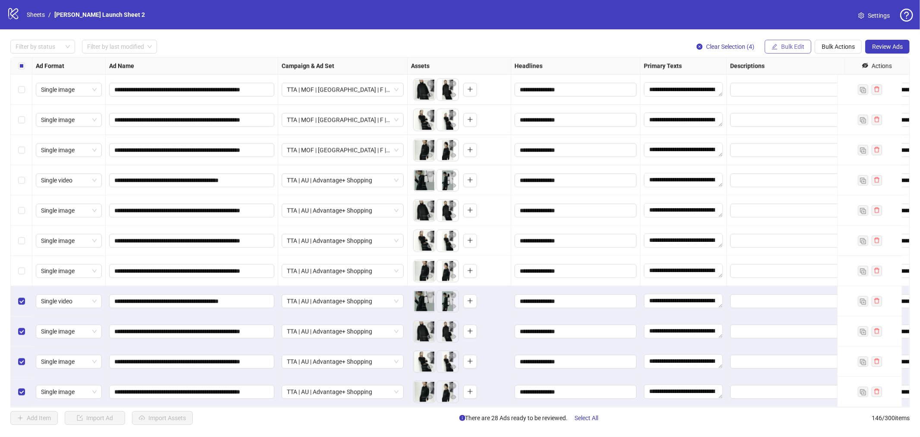
click at [780, 49] on button "Bulk Edit" at bounding box center [788, 47] width 47 height 14
click at [784, 89] on span "Campaign & Ad Set" at bounding box center [796, 91] width 51 height 9
click at [736, 82] on span "TTA | AU | Advantage+ Shopping" at bounding box center [764, 83] width 119 height 13
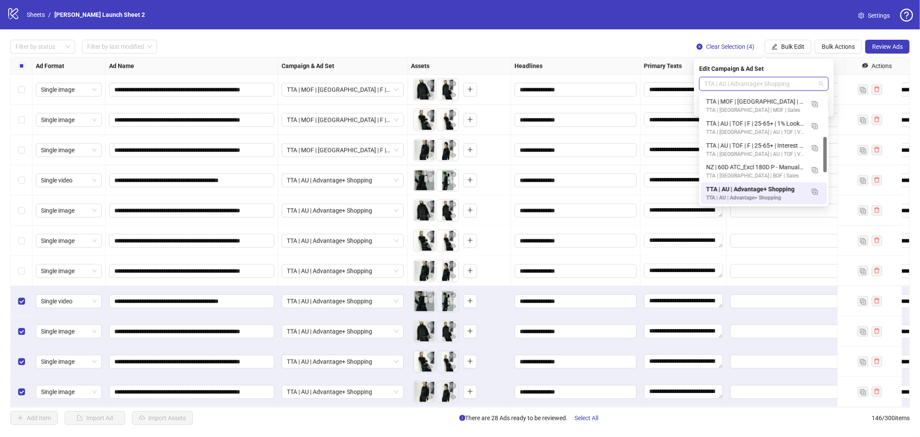
paste input "**********"
type input "**********"
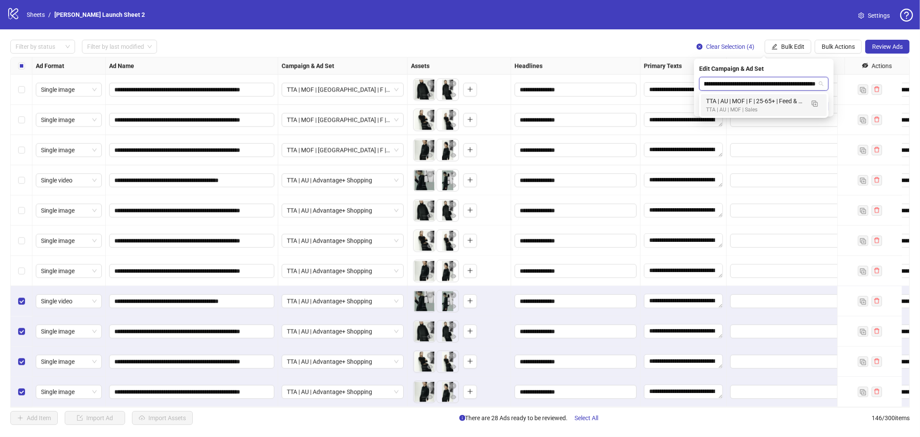
click at [737, 101] on div "TTA | AU | MOF | F | 25-65+ | Feed & Story Placements | [DATE]" at bounding box center [755, 100] width 98 height 9
click at [825, 107] on icon "check" at bounding box center [824, 106] width 6 height 6
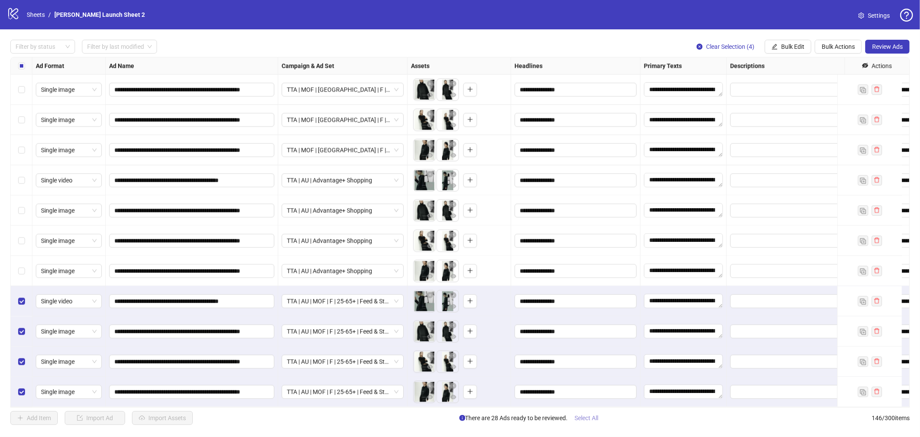
click at [596, 421] on span "Select All" at bounding box center [587, 417] width 24 height 7
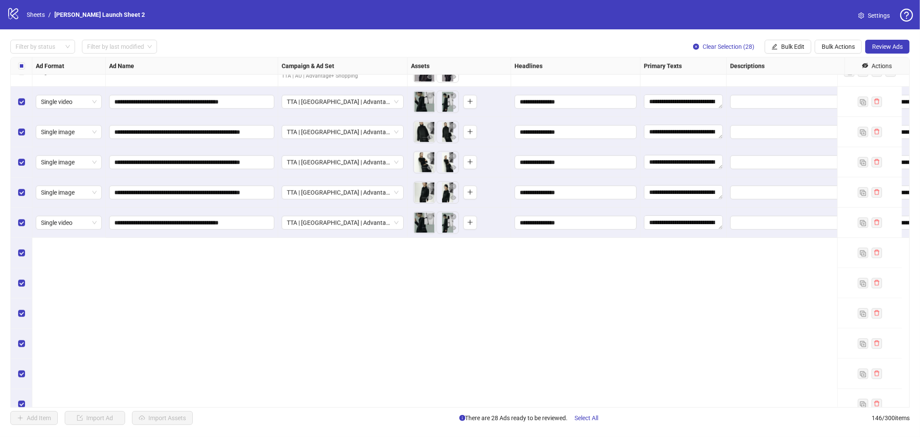
scroll to position [3462, 0]
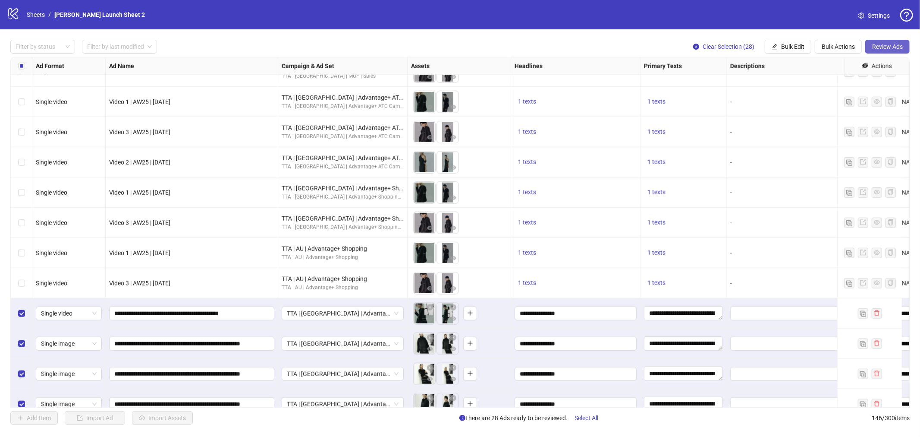
click at [884, 43] on span "Review Ads" at bounding box center [888, 46] width 31 height 7
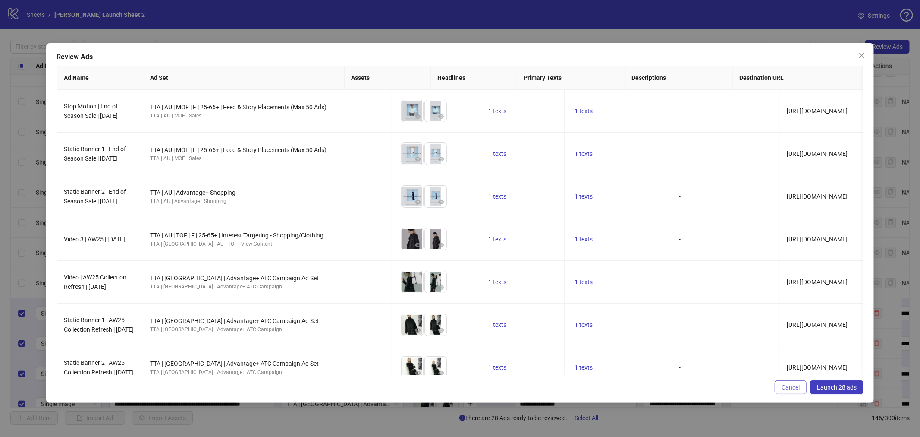
click at [788, 386] on span "Cancel" at bounding box center [791, 387] width 18 height 7
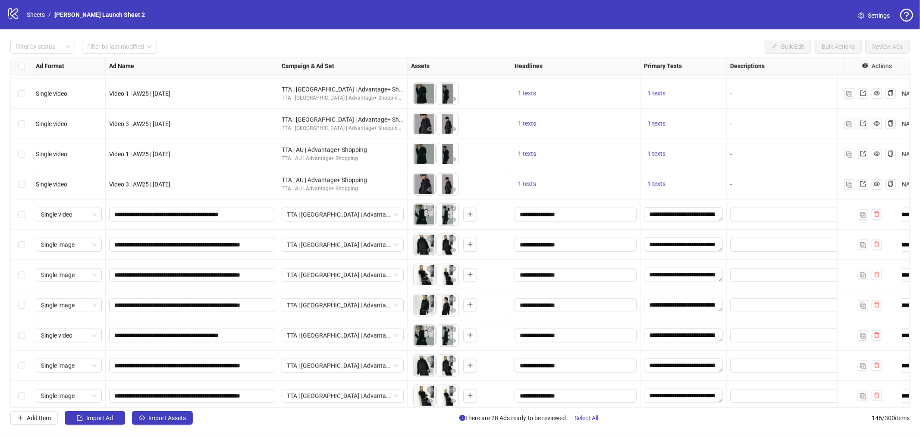
scroll to position [3605, 0]
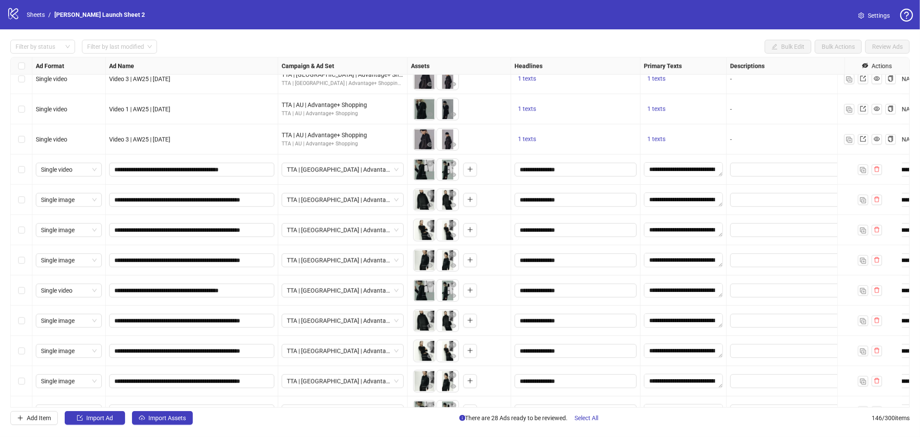
click at [30, 172] on div "Select row 123" at bounding box center [22, 169] width 22 height 30
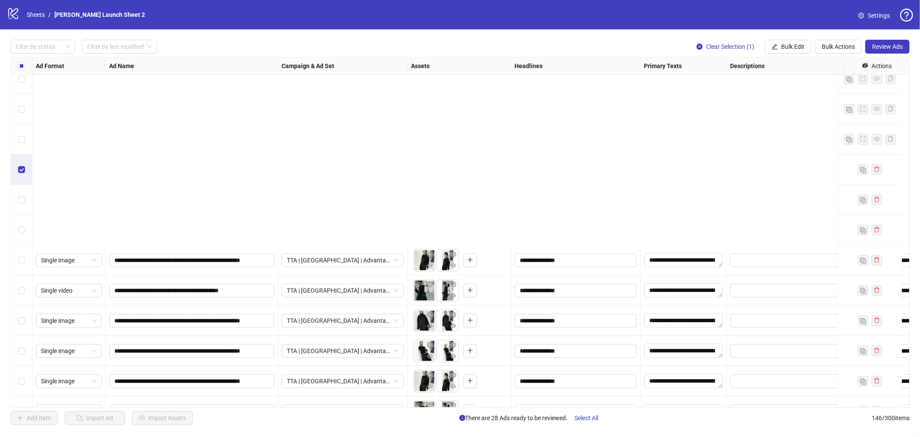
scroll to position [4085, 0]
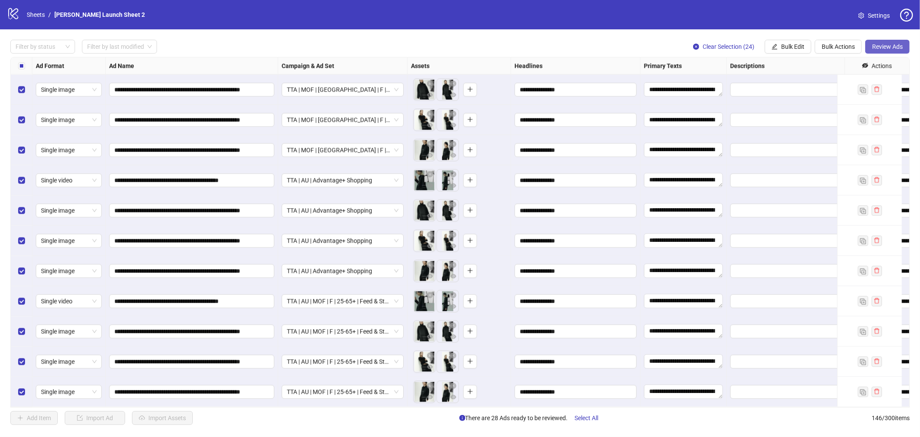
click at [890, 46] on span "Review Ads" at bounding box center [888, 46] width 31 height 7
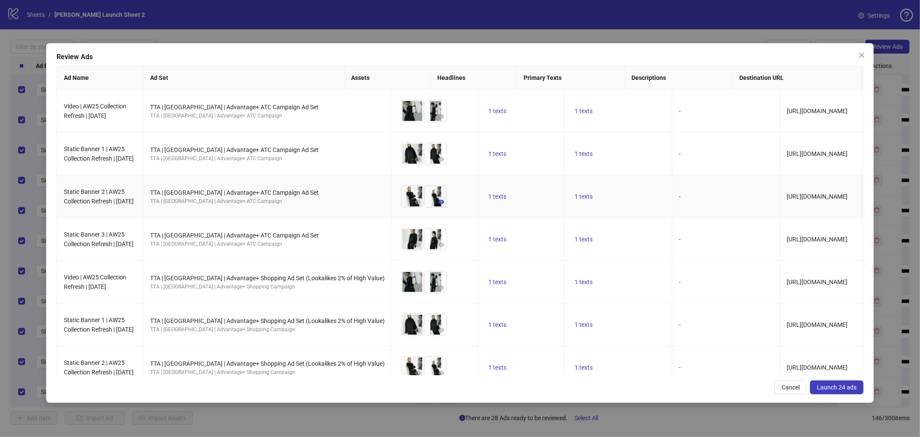
click at [438, 201] on icon "eye" at bounding box center [441, 202] width 6 height 4
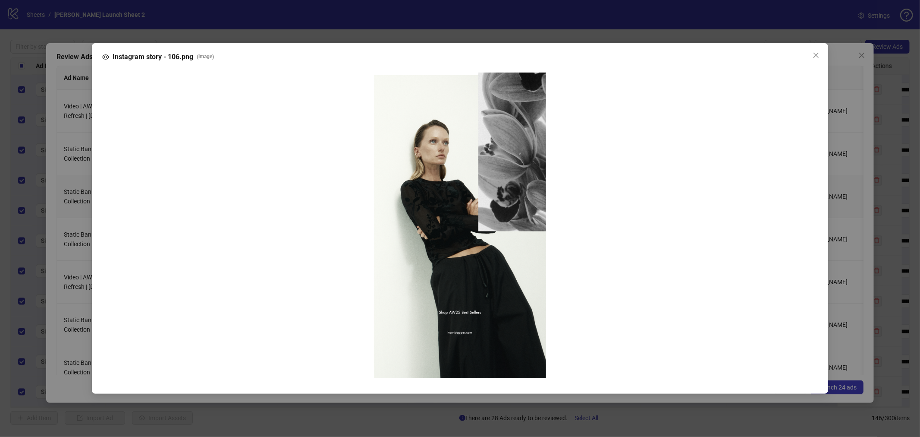
click at [441, 141] on div "Instagram story - 106.png ( image )" at bounding box center [460, 218] width 920 height 437
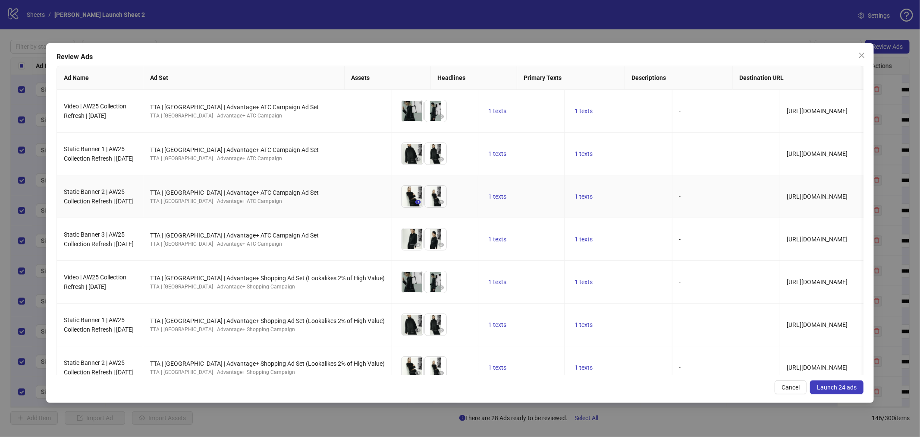
click at [415, 202] on icon "eye" at bounding box center [418, 202] width 6 height 6
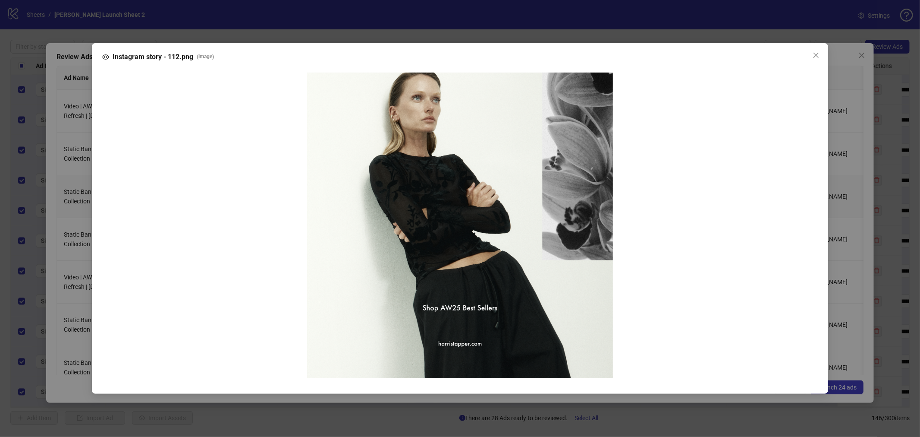
click at [471, 122] on img at bounding box center [460, 225] width 306 height 306
click at [826, 161] on div "Instagram story - 112.png ( image )" at bounding box center [460, 218] width 736 height 350
click at [816, 52] on icon "close" at bounding box center [816, 55] width 7 height 7
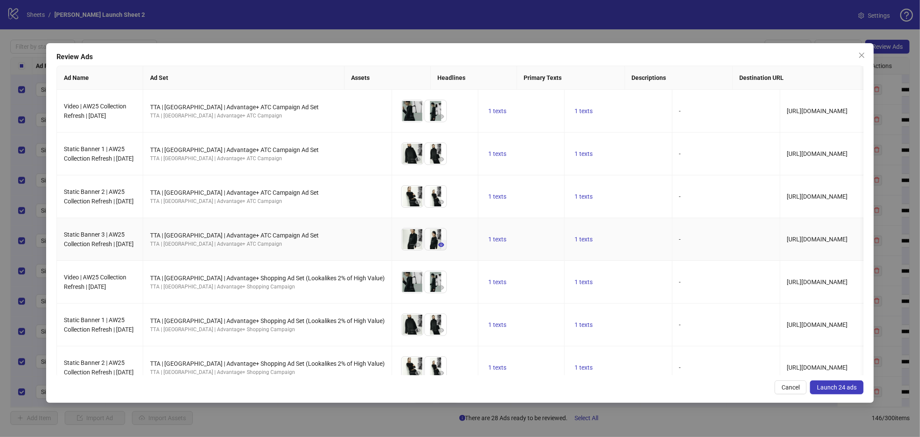
click at [438, 243] on icon "eye" at bounding box center [441, 245] width 6 height 4
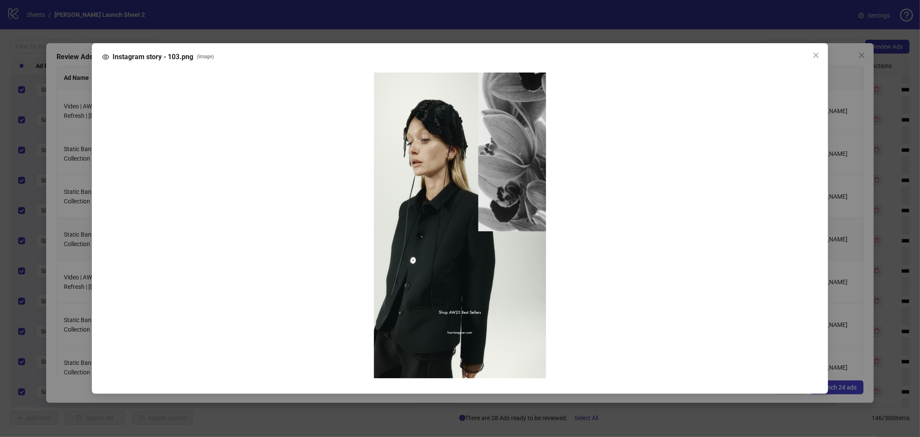
click at [460, 22] on div "Instagram story - 103.png ( image )" at bounding box center [460, 218] width 920 height 437
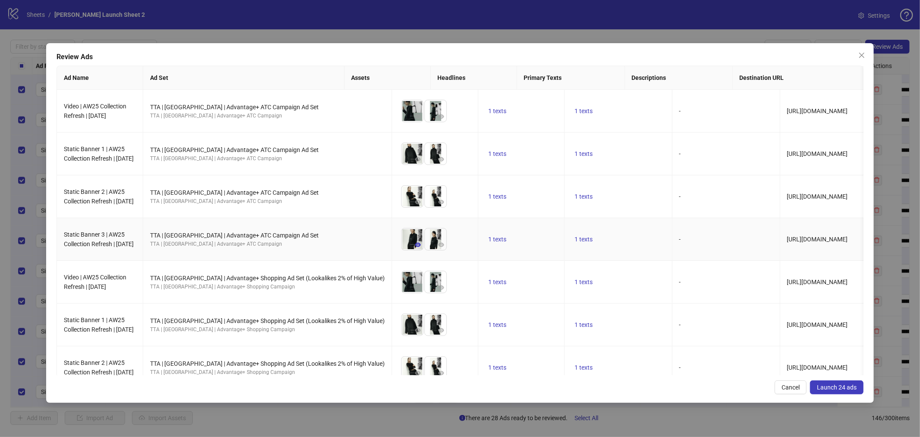
click at [415, 242] on icon "eye" at bounding box center [418, 245] width 6 height 6
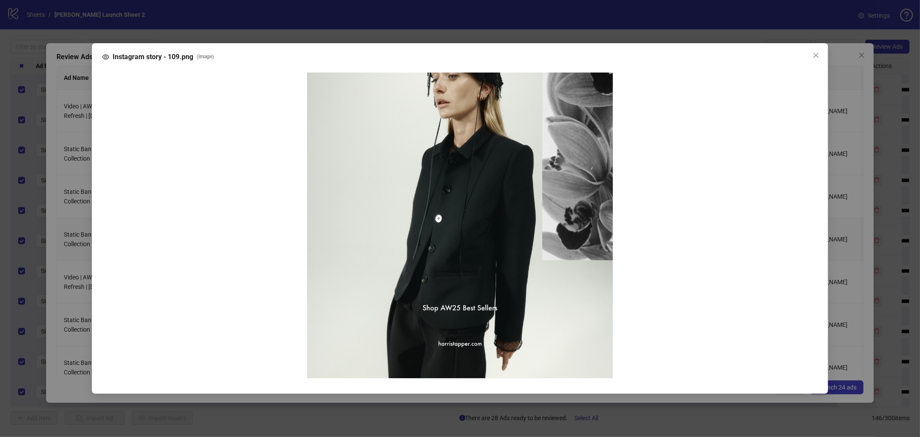
click at [488, 16] on div "Instagram story - 109.png ( image )" at bounding box center [460, 218] width 920 height 437
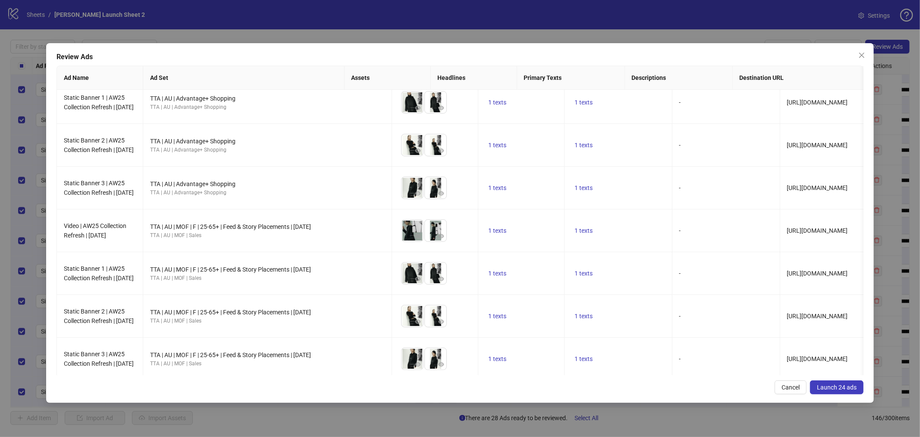
scroll to position [747, 0]
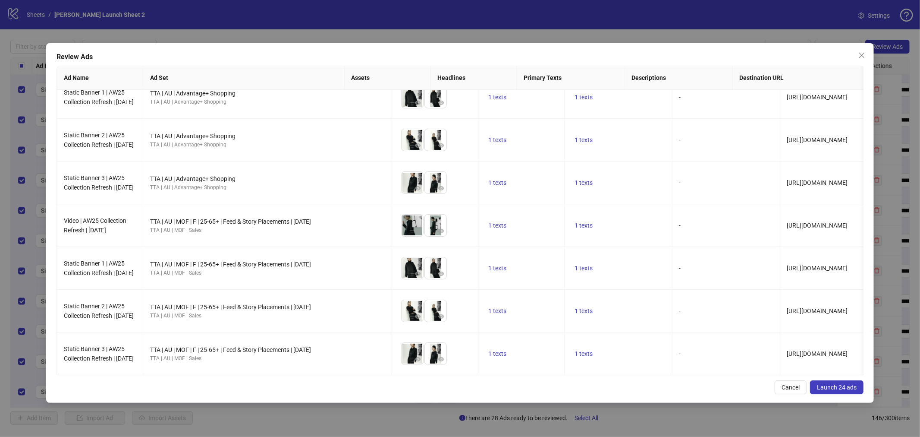
click at [847, 391] on button "Launch 24 ads" at bounding box center [837, 387] width 54 height 14
